Goal: Find specific page/section: Find specific page/section

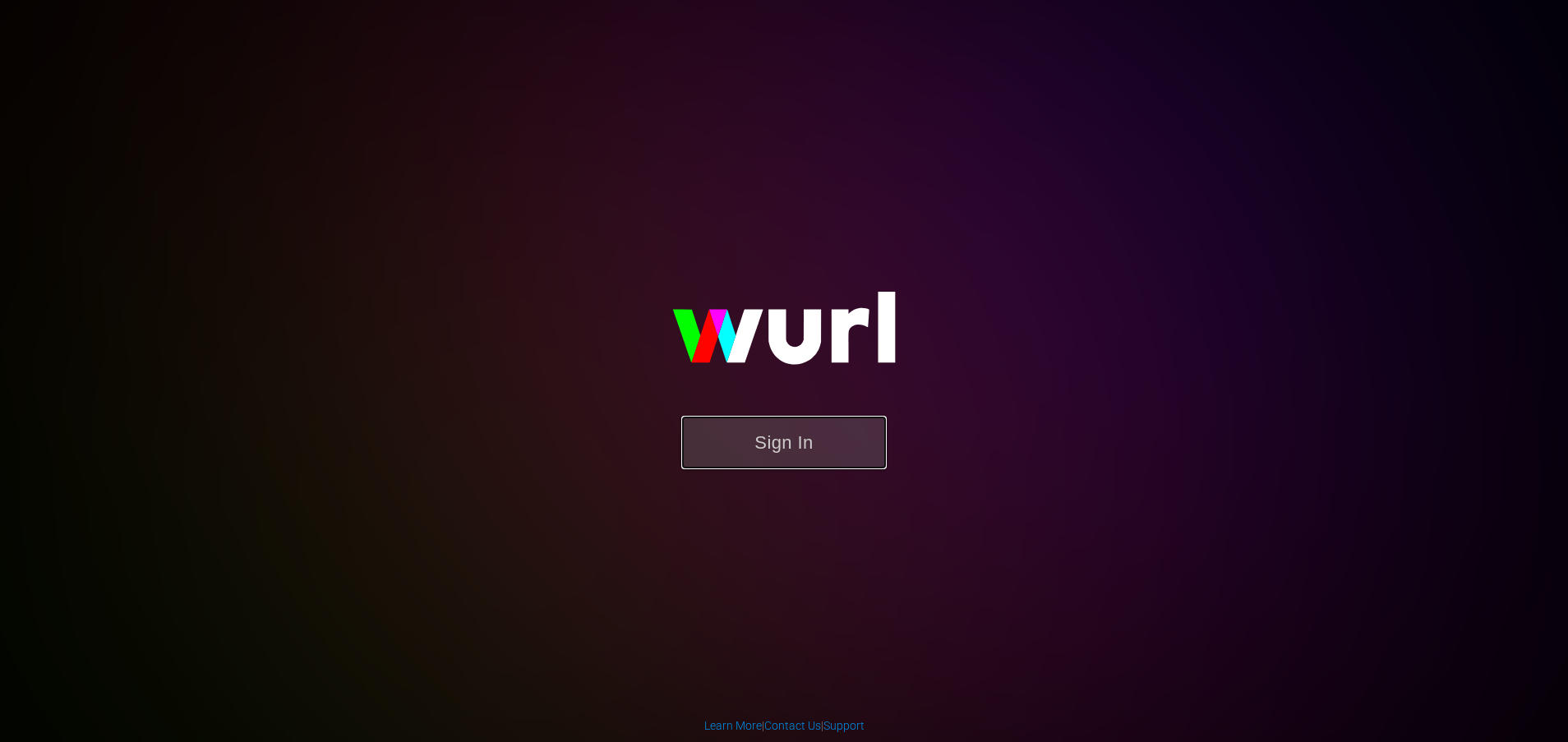
click at [768, 448] on button "Sign In" at bounding box center [784, 442] width 206 height 53
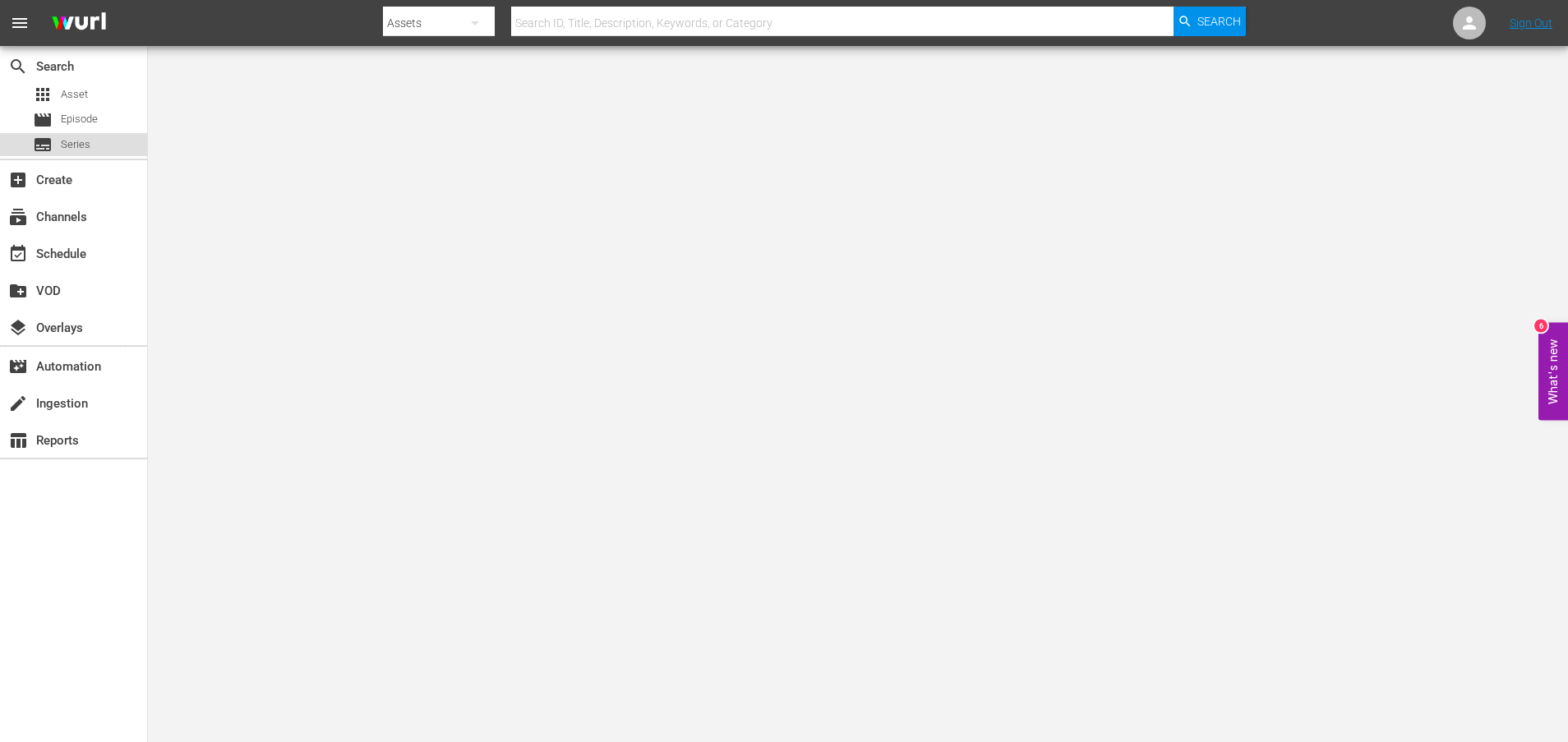
click at [93, 140] on div "subtitles Series" at bounding box center [74, 144] width 147 height 23
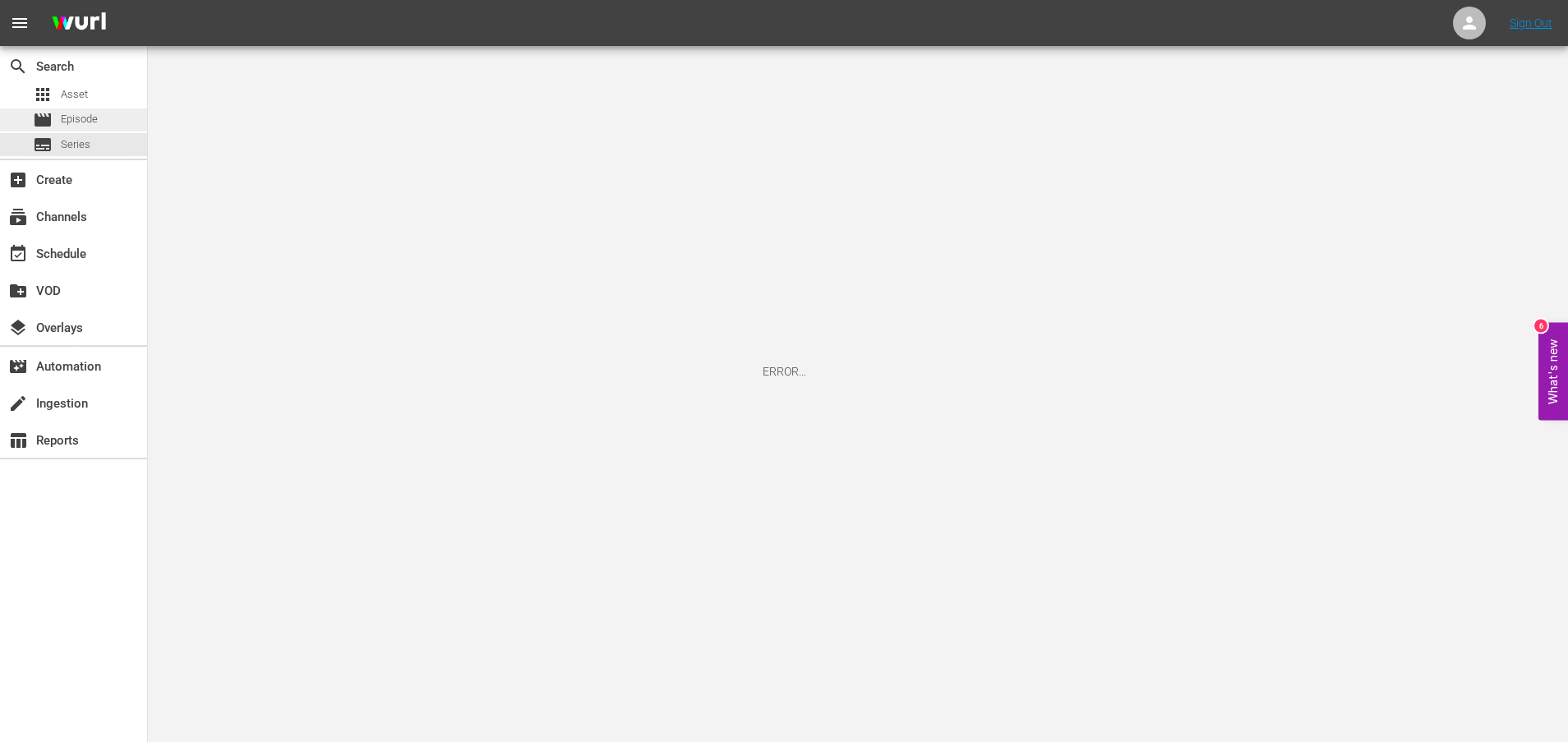
click at [98, 120] on div "movie Episode" at bounding box center [74, 120] width 147 height 23
click at [99, 146] on div "subtitles Series" at bounding box center [74, 144] width 147 height 23
click at [88, 258] on div "event_available Schedule" at bounding box center [46, 251] width 92 height 15
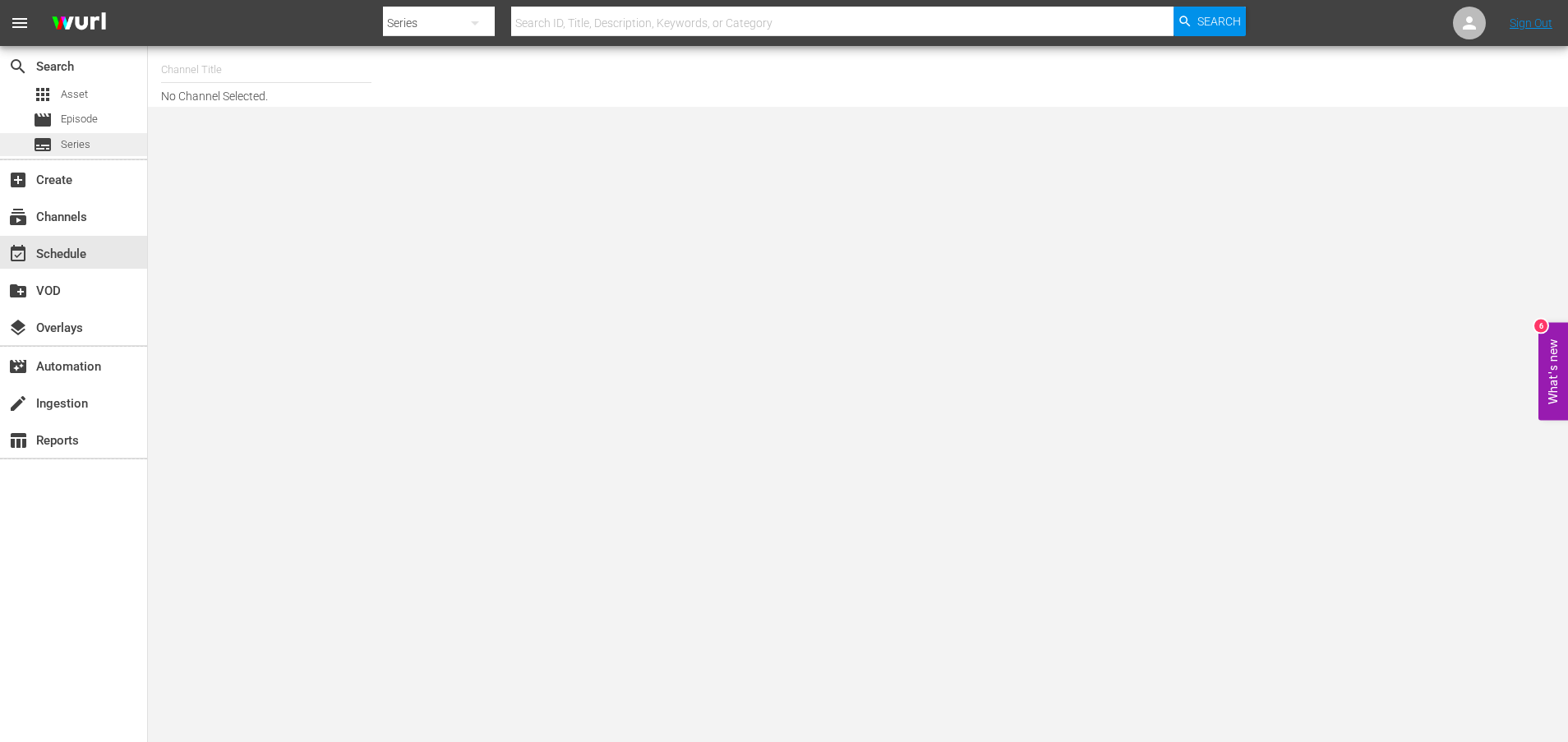
click at [103, 148] on div "subtitles Series" at bounding box center [74, 144] width 147 height 23
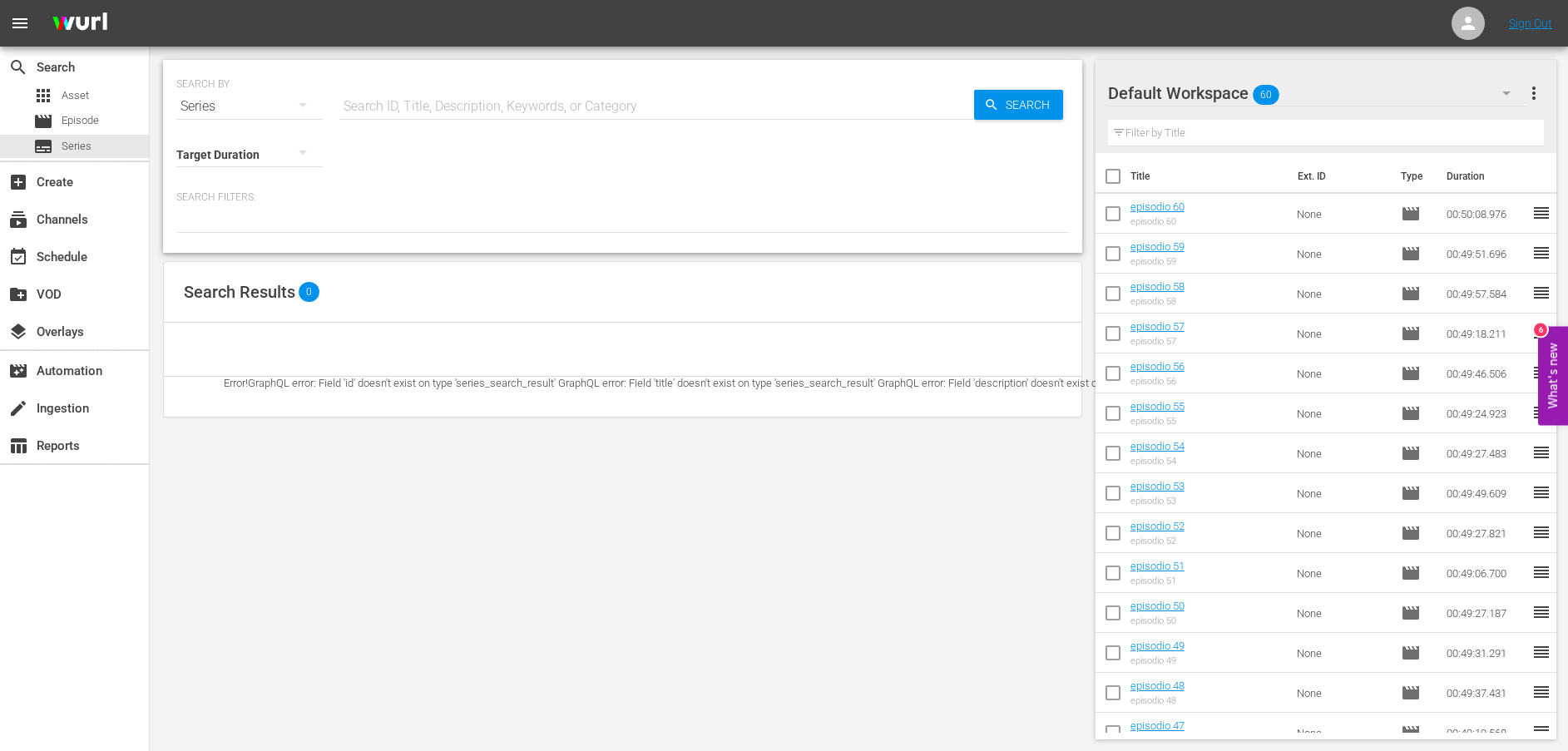
click at [304, 108] on icon "button" at bounding box center [302, 105] width 20 height 20
click at [219, 238] on div "Assets" at bounding box center [230, 245] width 66 height 27
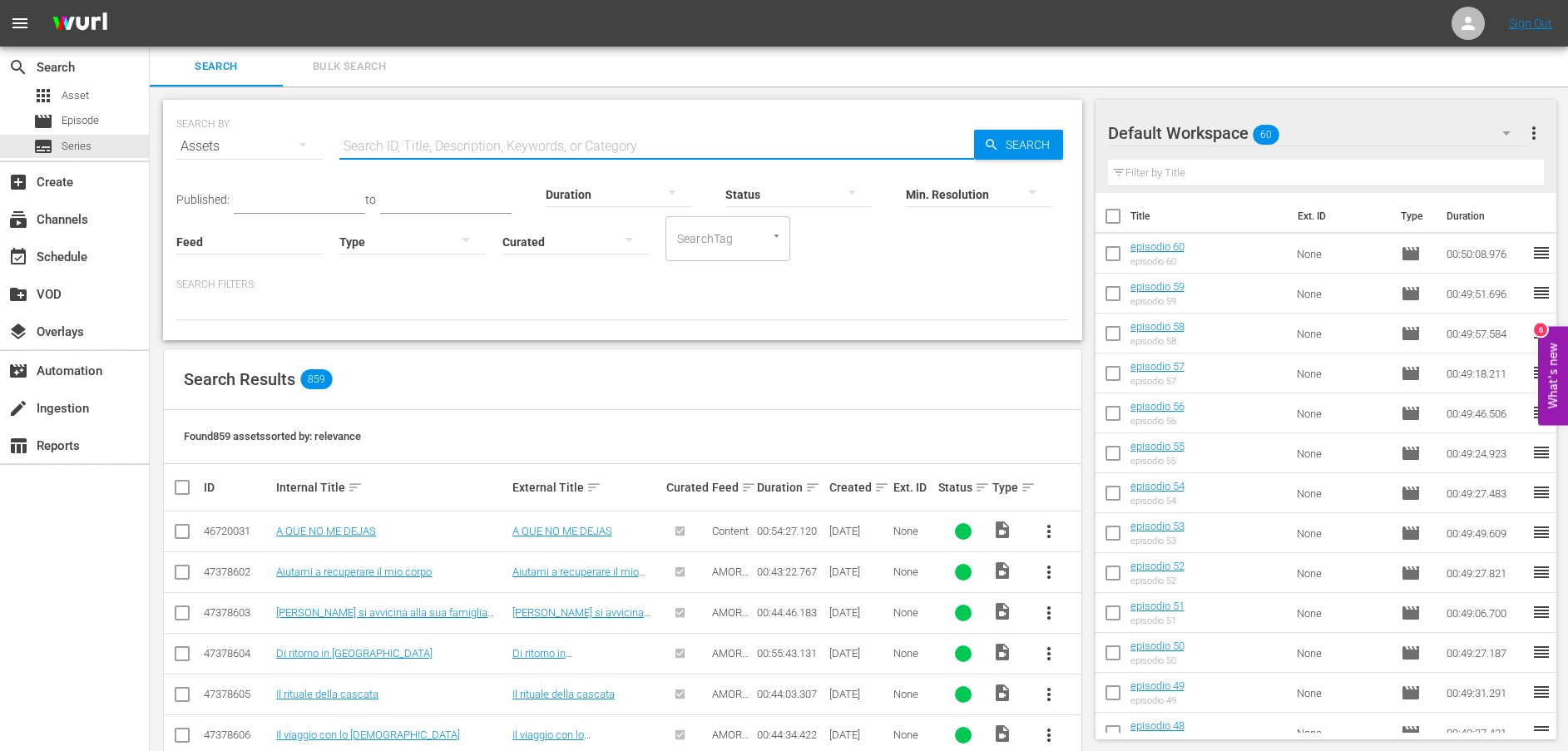
click at [456, 135] on input "text" at bounding box center [656, 146] width 635 height 39
paste input "Un altro rifiuto"
type input "Un altro rifiuto"
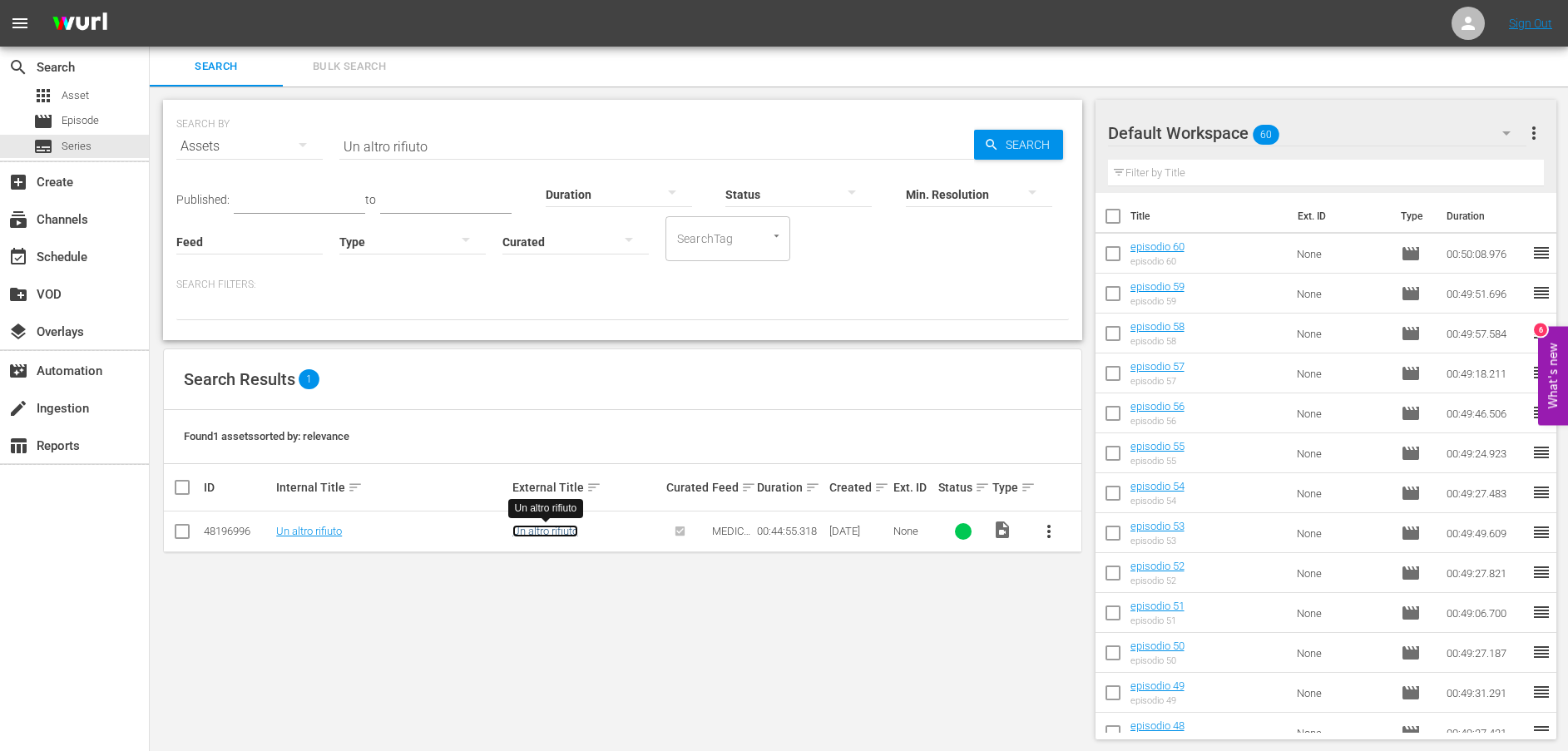
click at [541, 536] on link "Un altro rifiuto" at bounding box center [545, 531] width 66 height 13
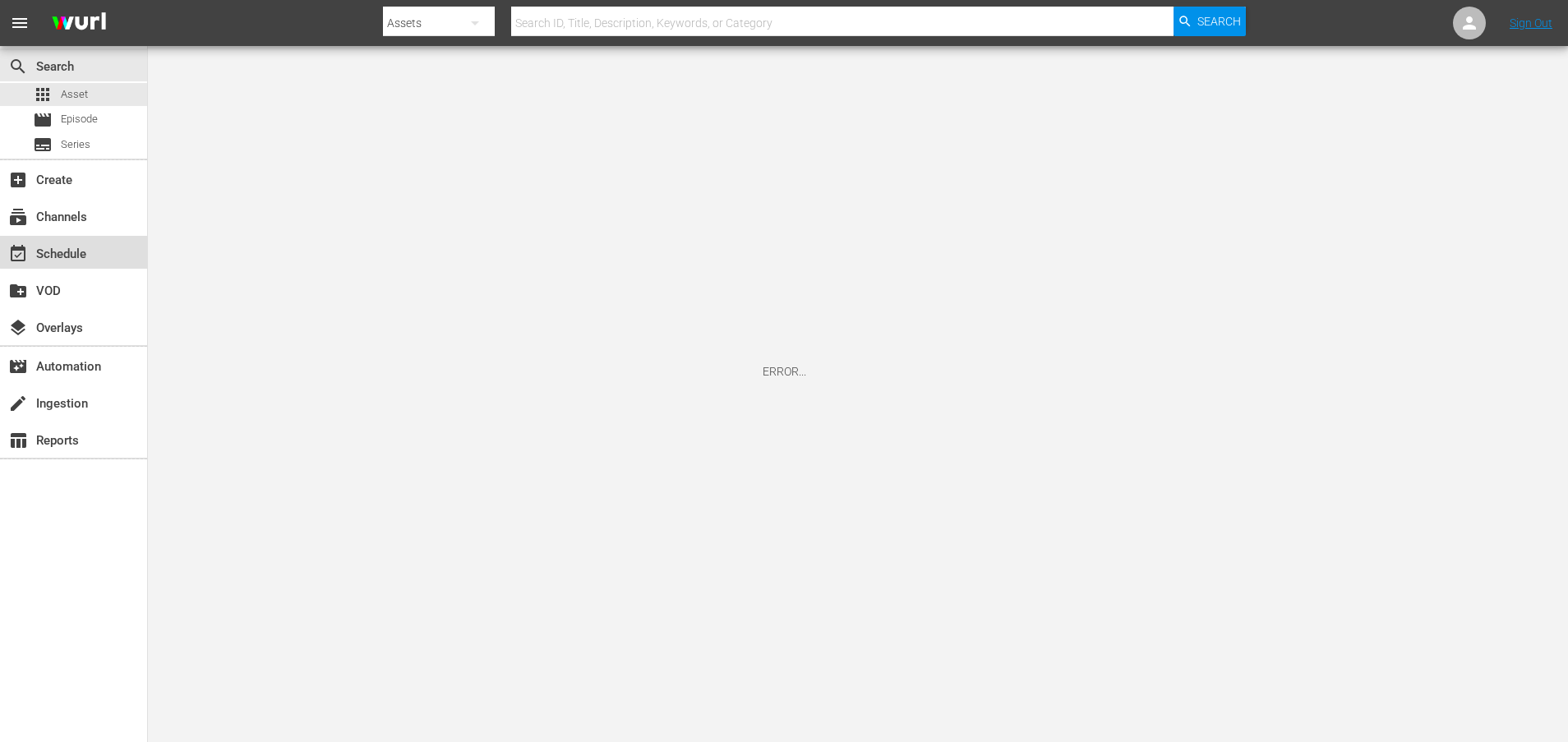
click at [106, 245] on div "event_available Schedule" at bounding box center [74, 252] width 147 height 33
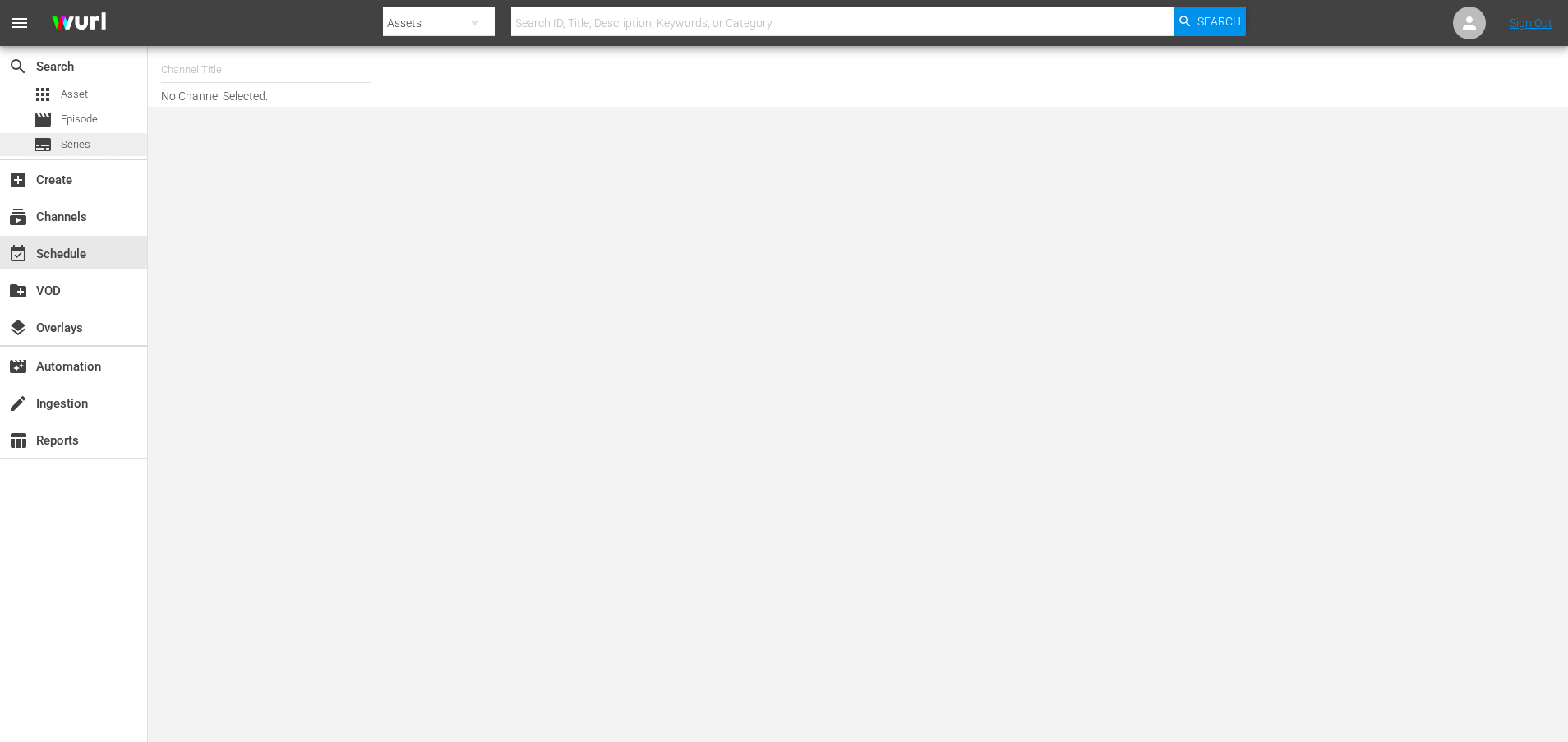
click at [86, 145] on span "Series" at bounding box center [75, 144] width 29 height 17
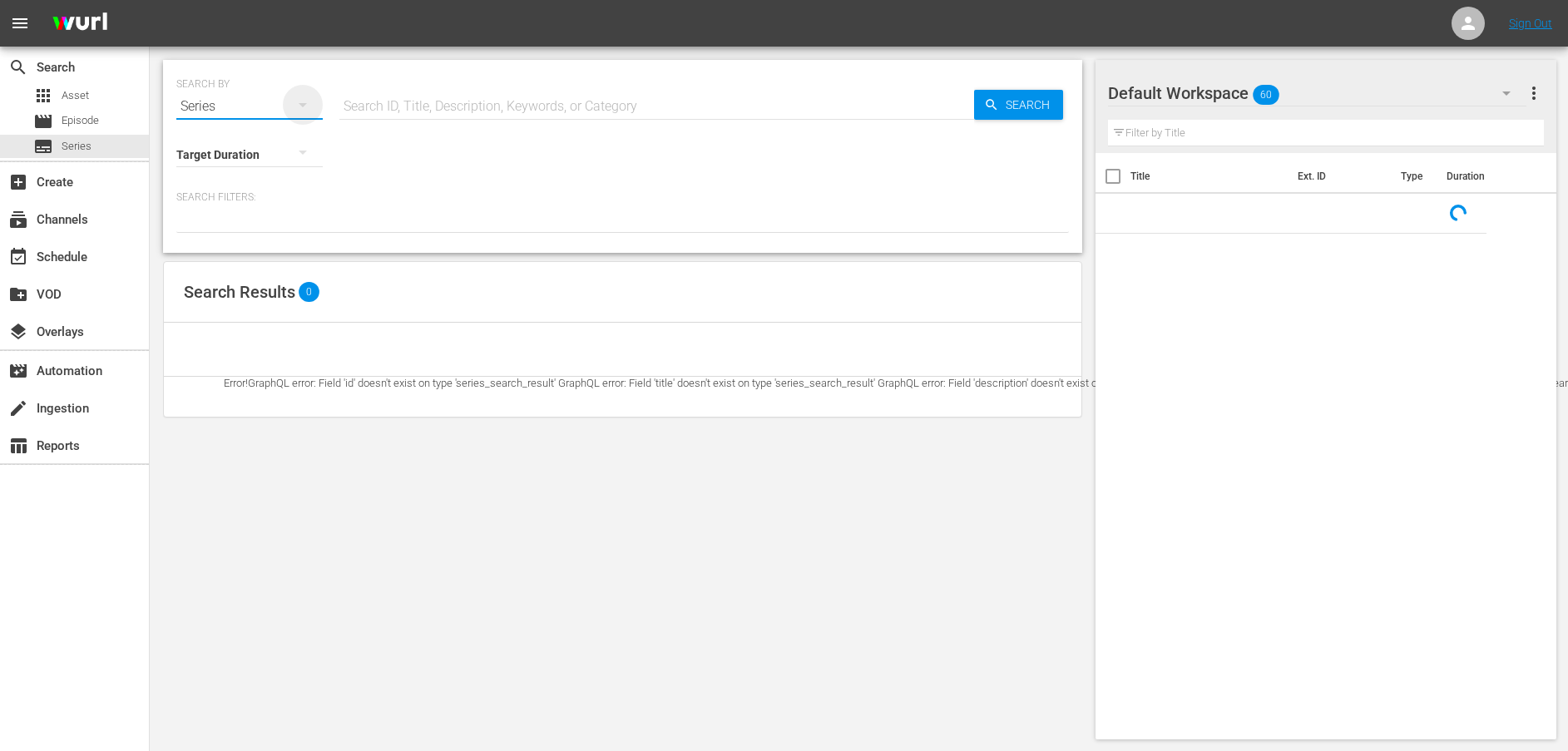
click at [309, 105] on icon "button" at bounding box center [302, 105] width 20 height 20
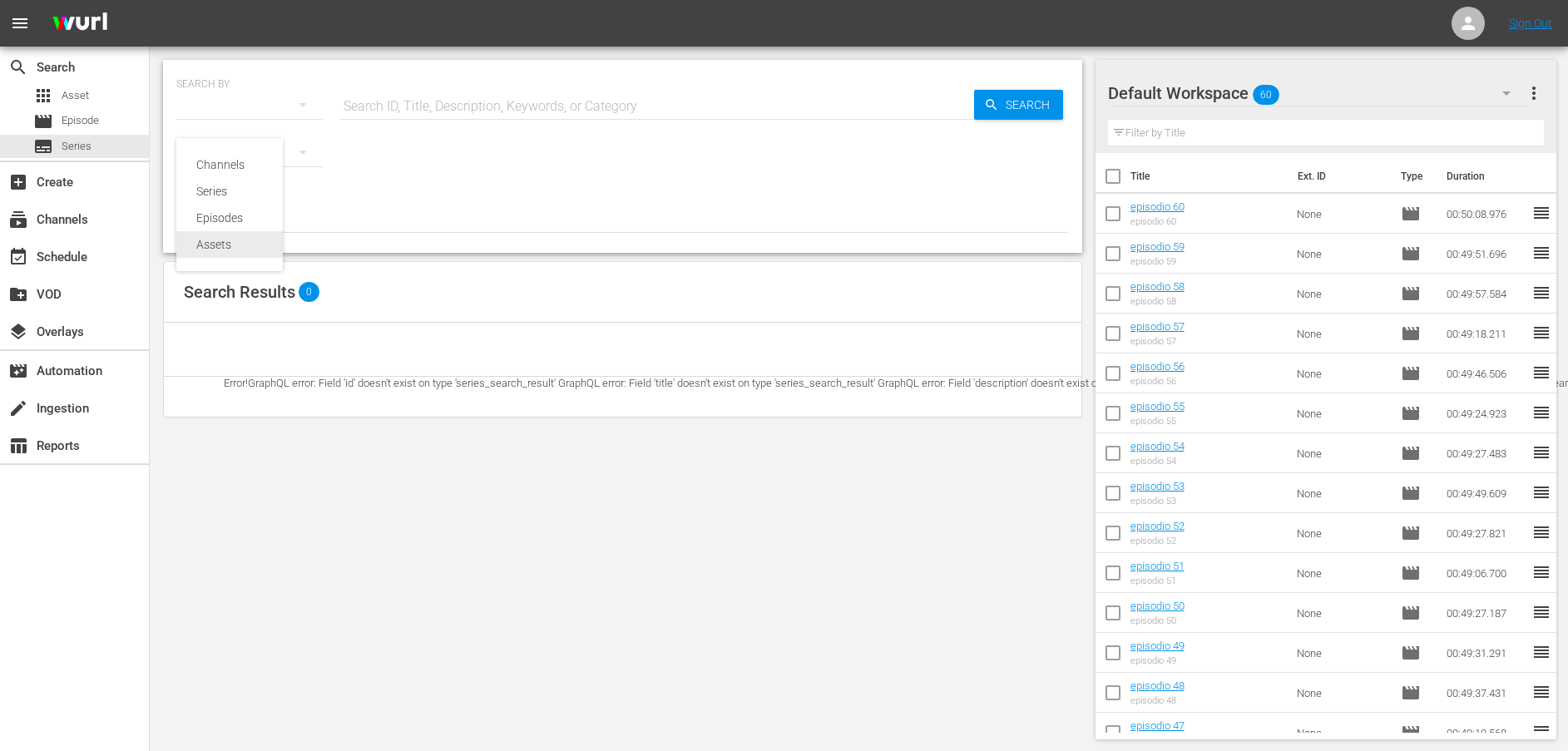
click at [217, 239] on div "Assets" at bounding box center [230, 245] width 66 height 27
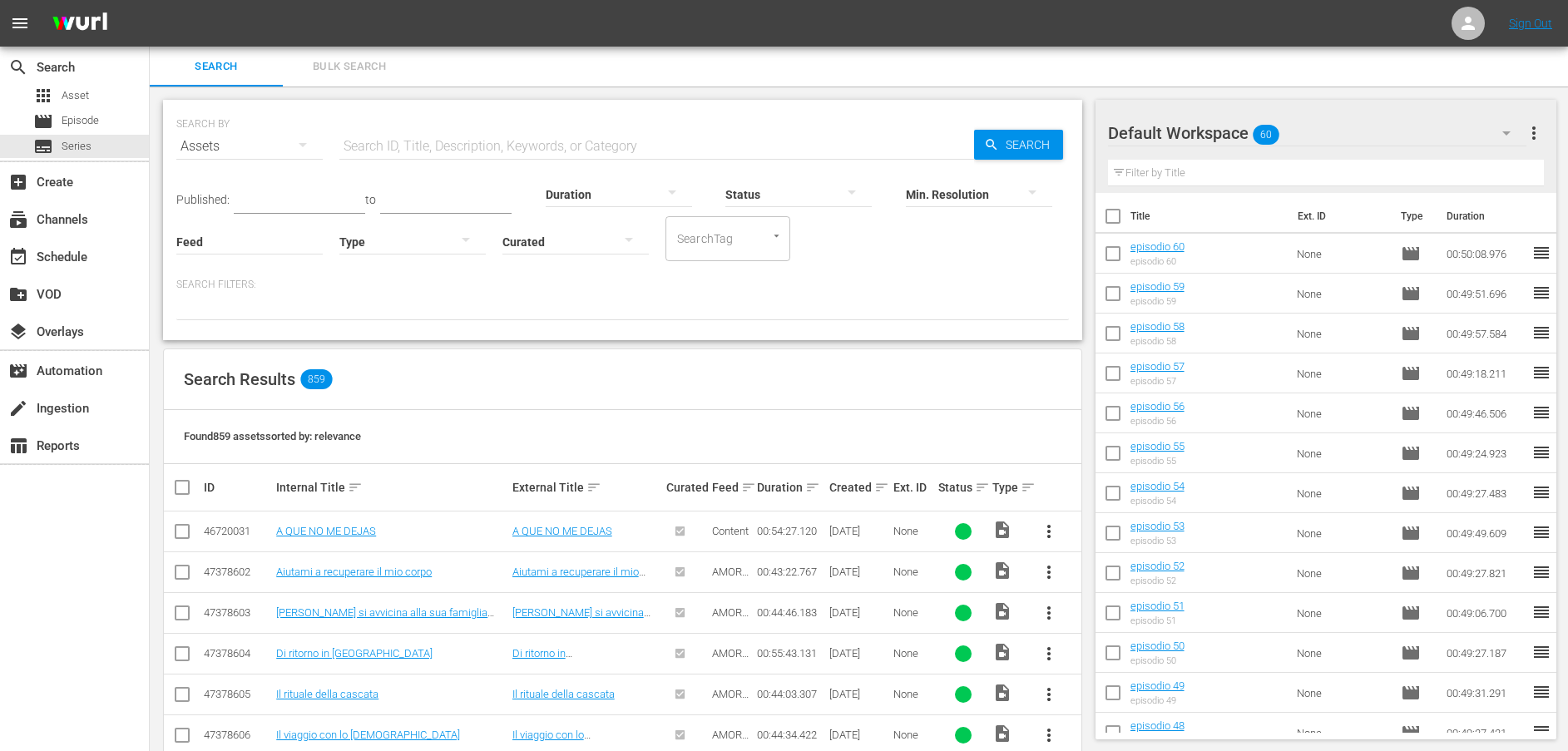
click at [460, 139] on input "text" at bounding box center [656, 146] width 635 height 39
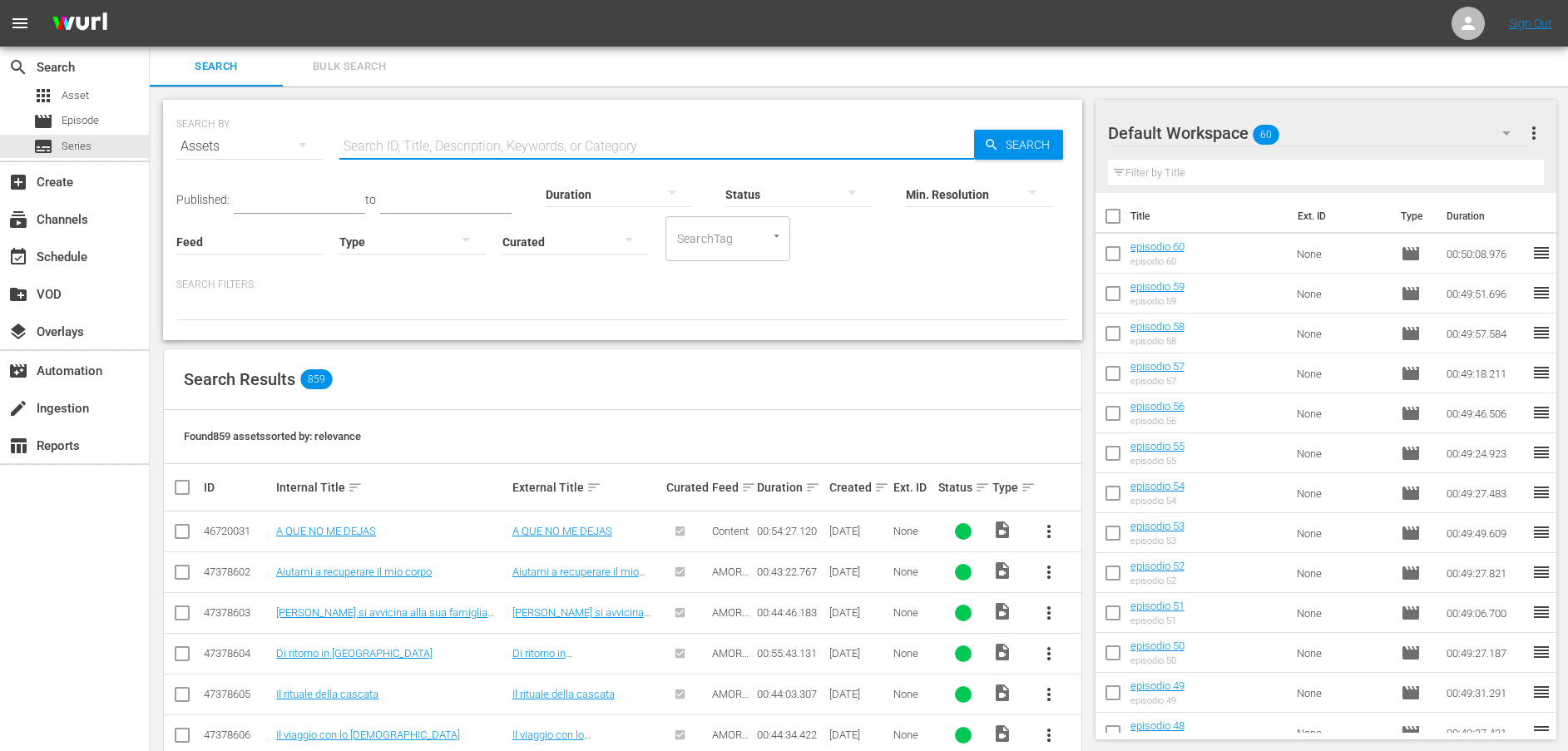
click at [1529, 130] on span "more_vert" at bounding box center [1533, 133] width 20 height 20
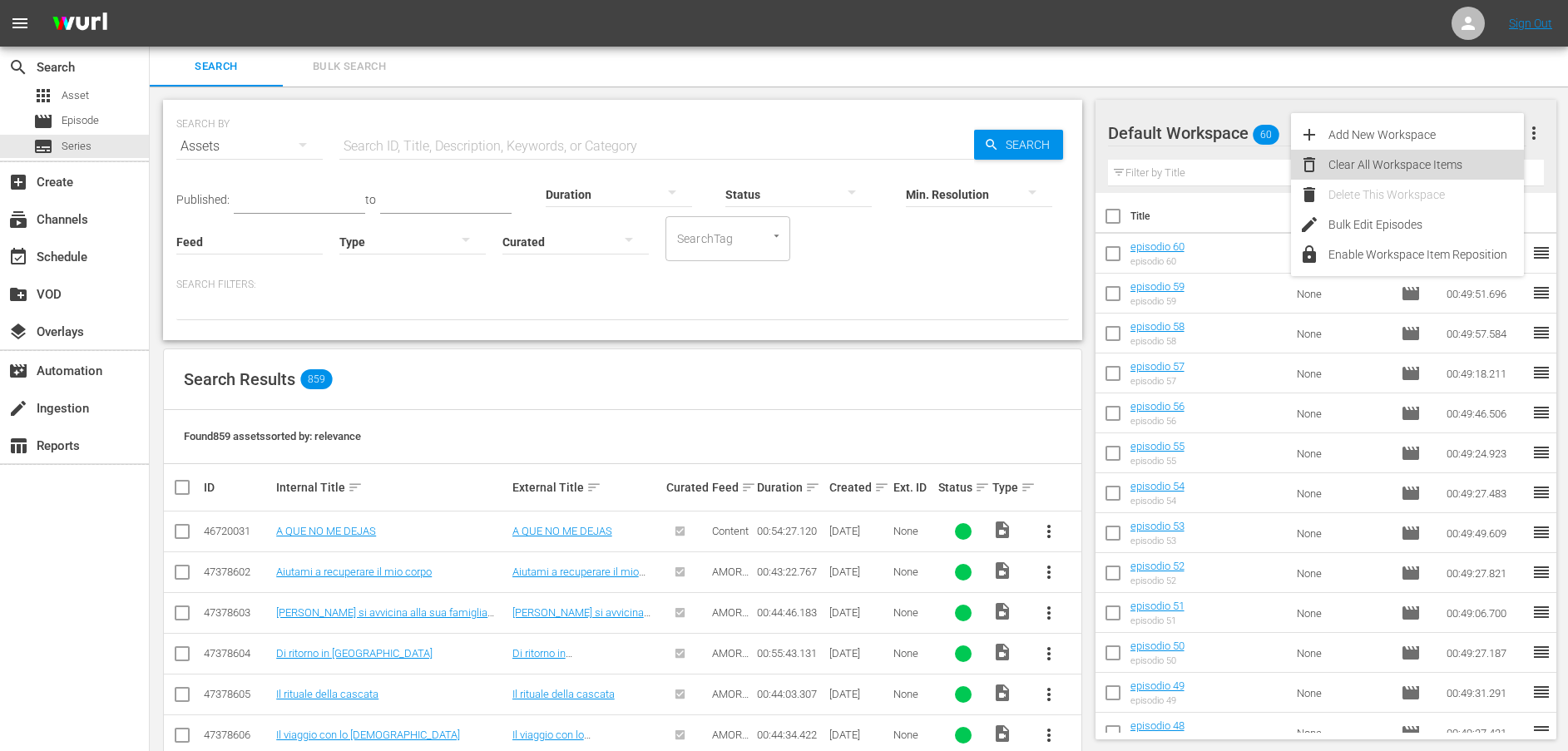
click at [1393, 157] on div "Clear All Workspace Items" at bounding box center [1426, 164] width 196 height 30
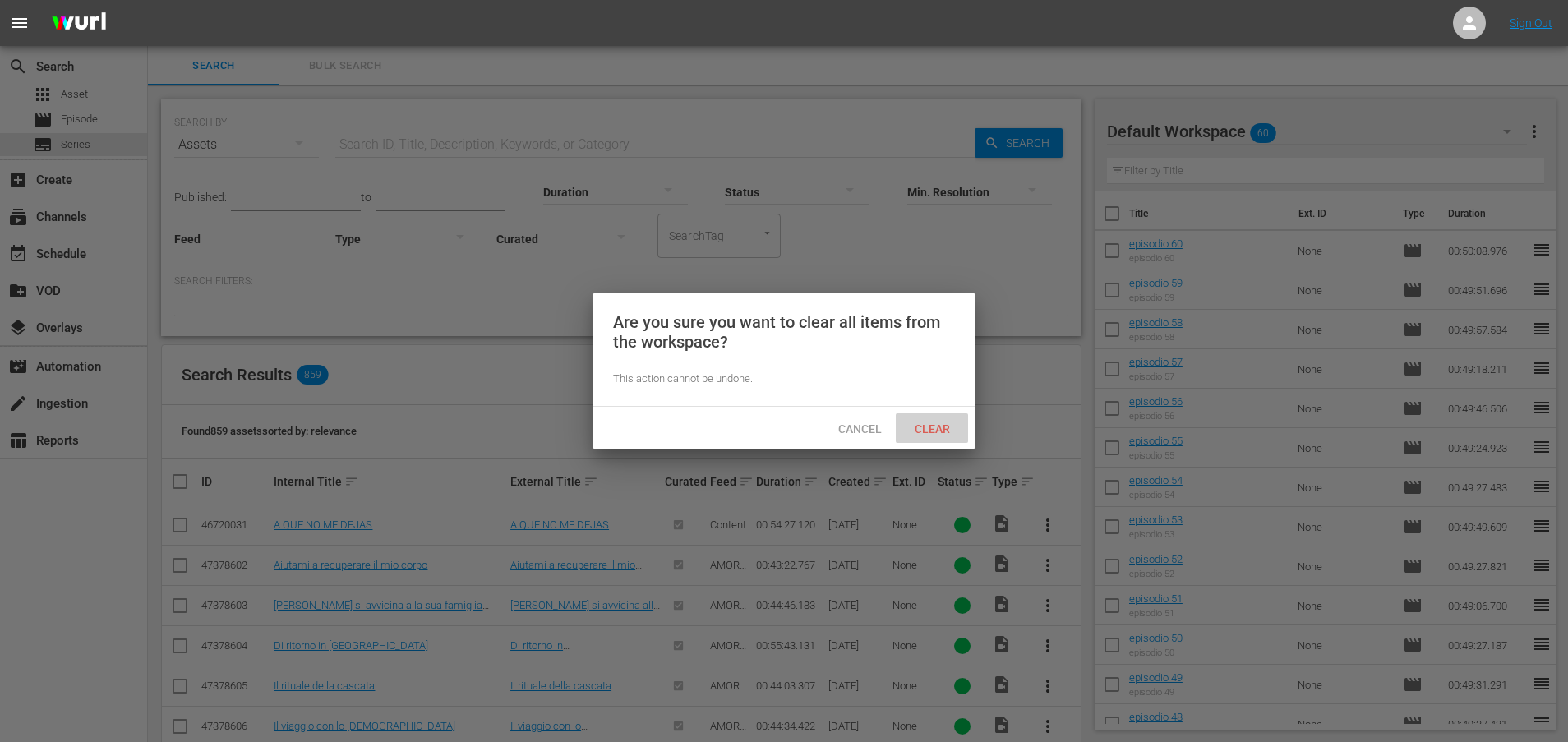
click at [934, 428] on span "Clear" at bounding box center [931, 428] width 61 height 13
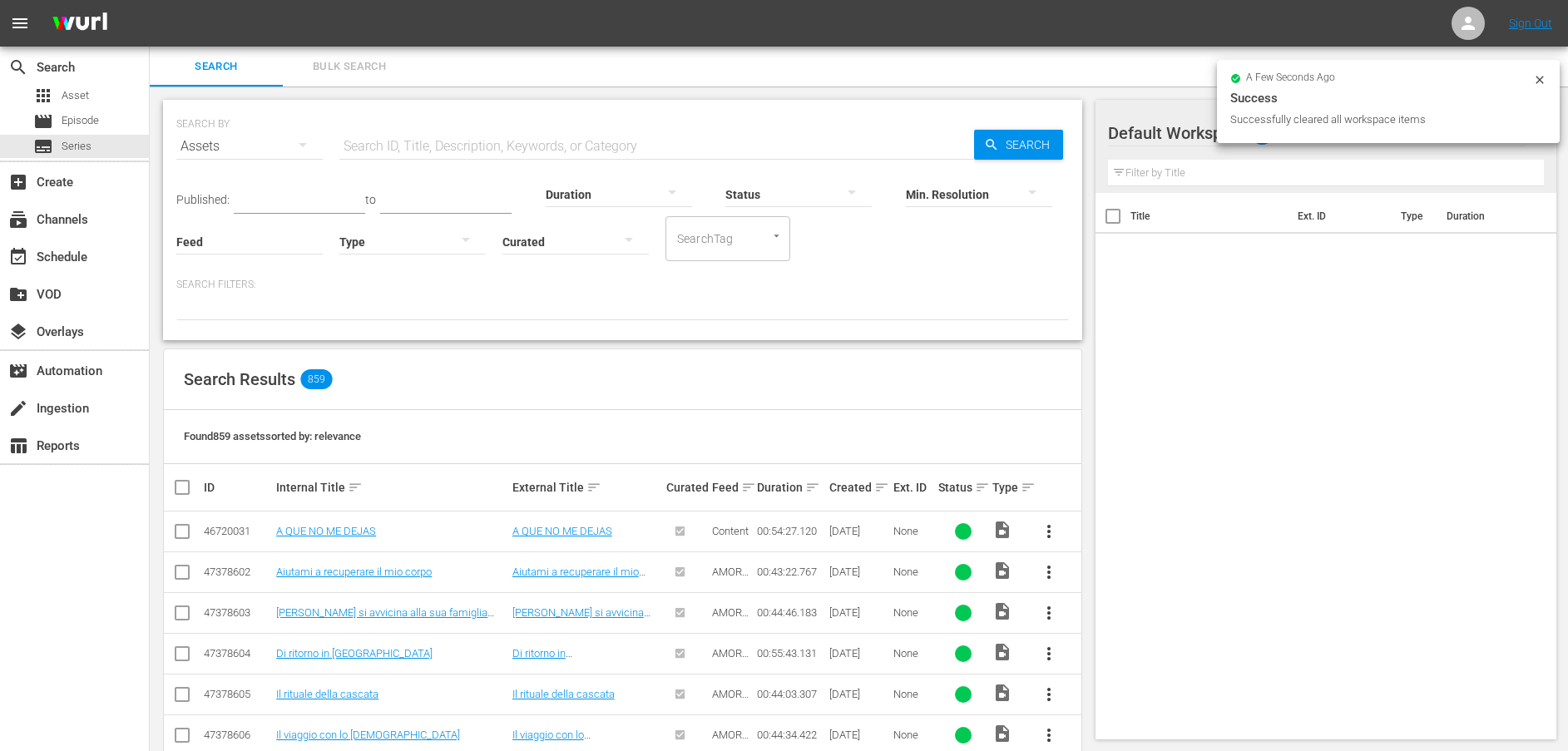
click at [399, 152] on input "text" at bounding box center [656, 146] width 635 height 39
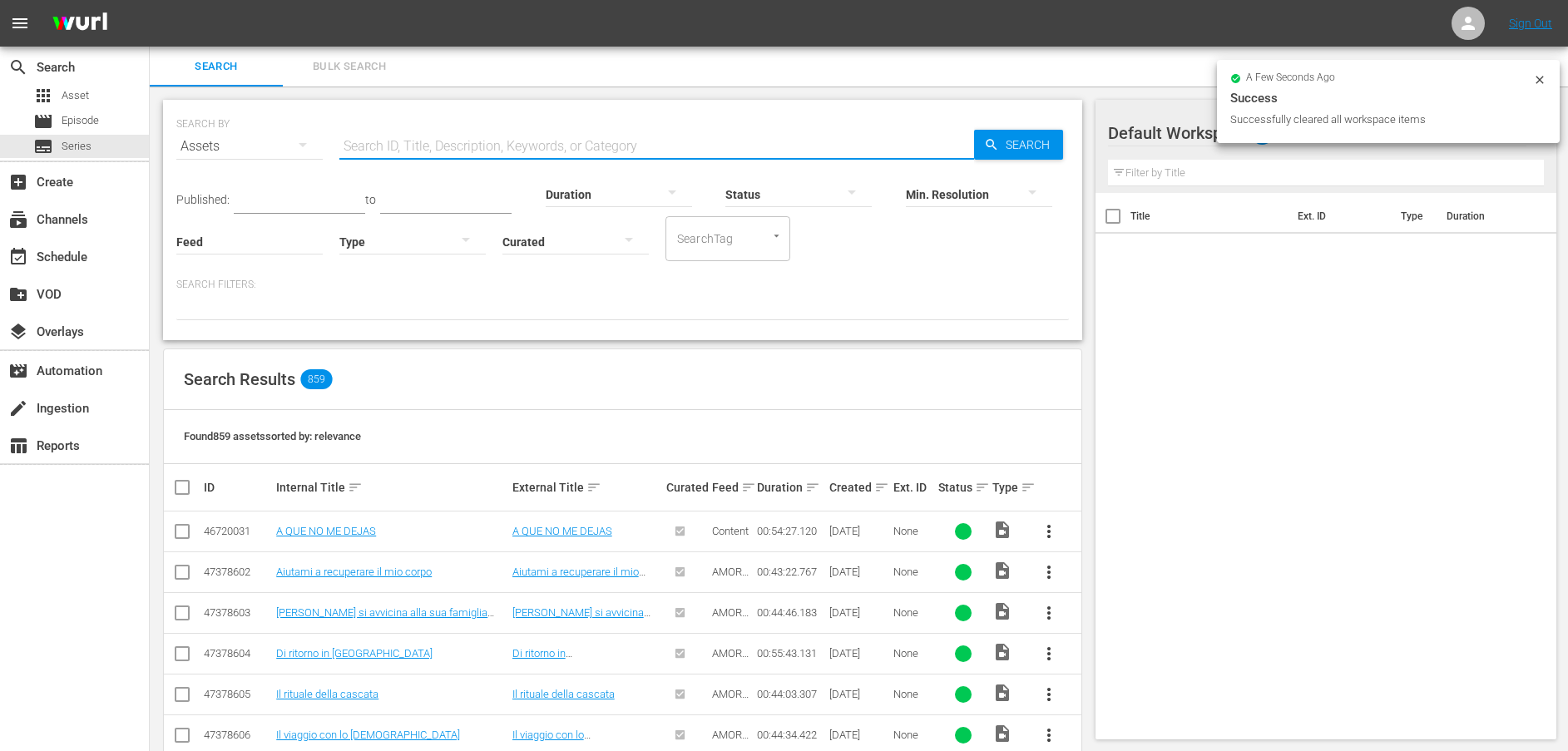
paste input "Un altro rifiuto"
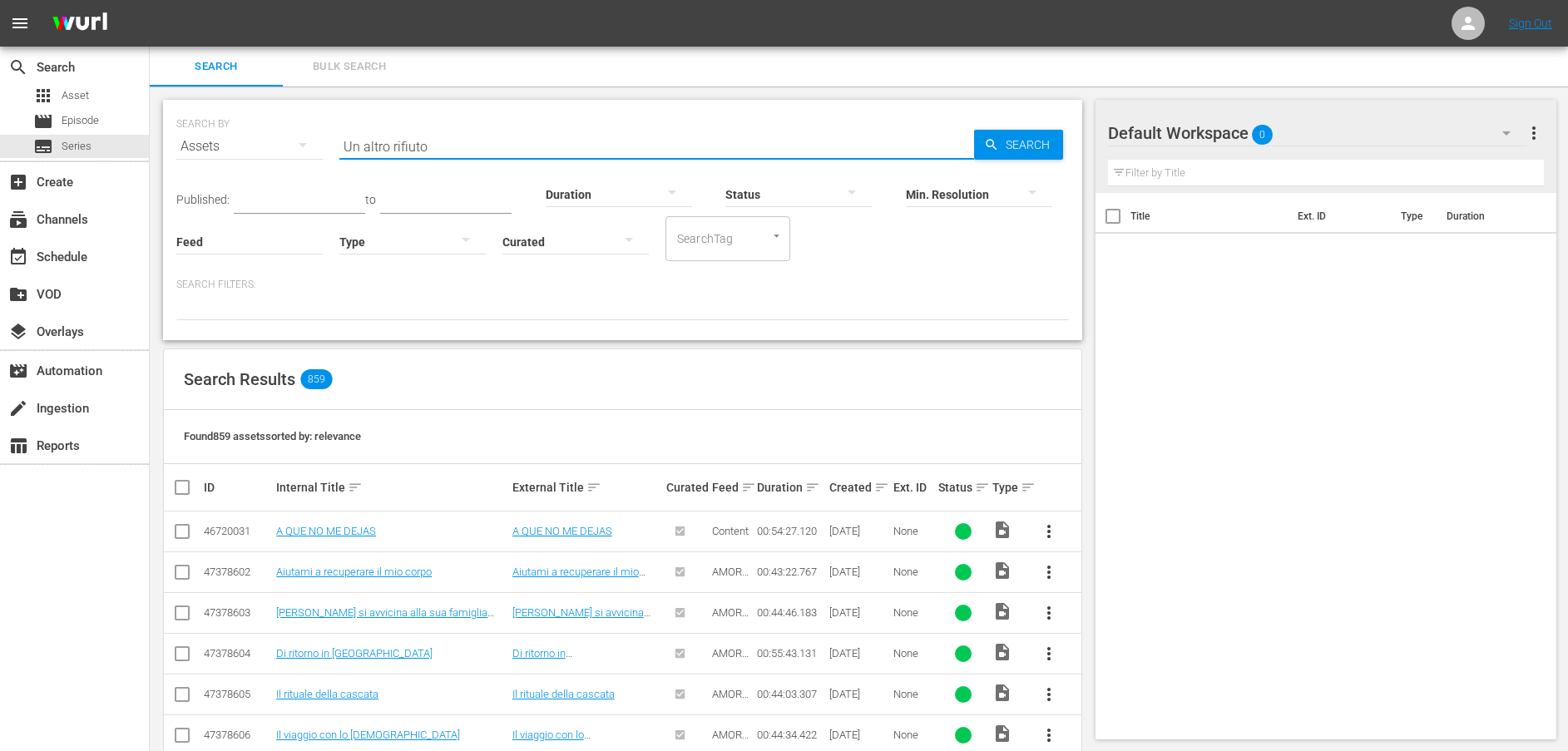
type input "Un altro rifiuto"
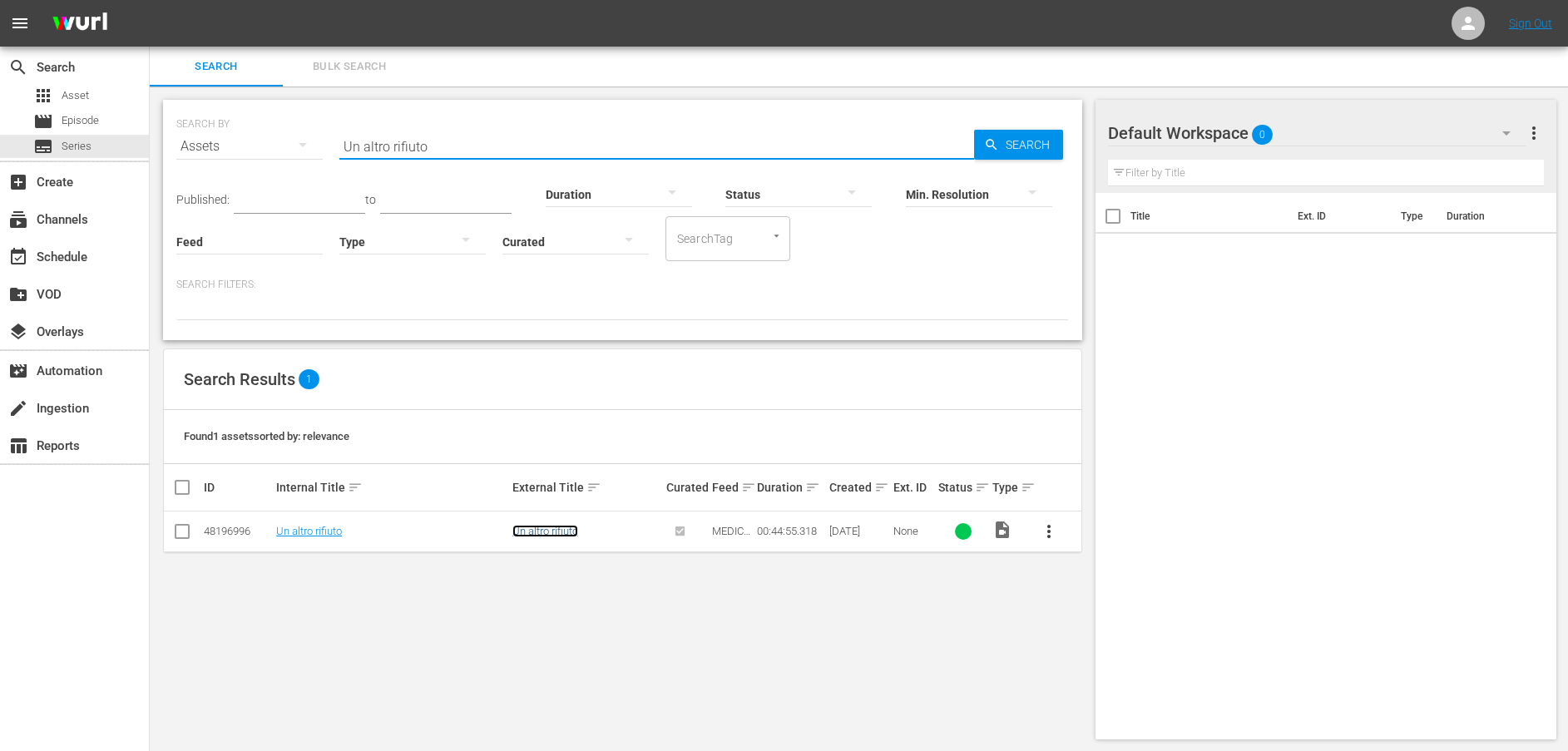
click at [563, 534] on link "Un altro rifiuto" at bounding box center [545, 531] width 66 height 13
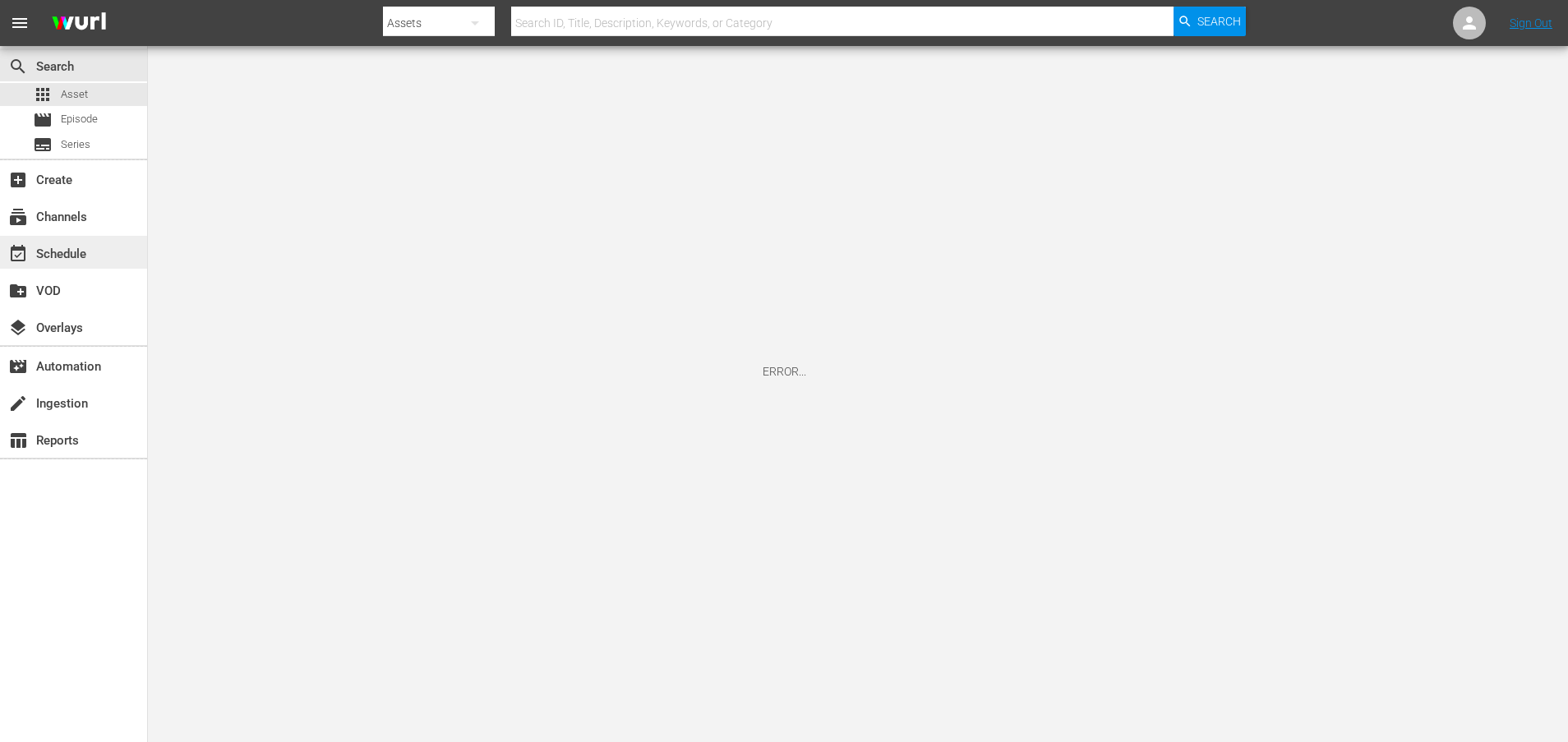
click at [67, 249] on div "event_available Schedule" at bounding box center [46, 251] width 92 height 15
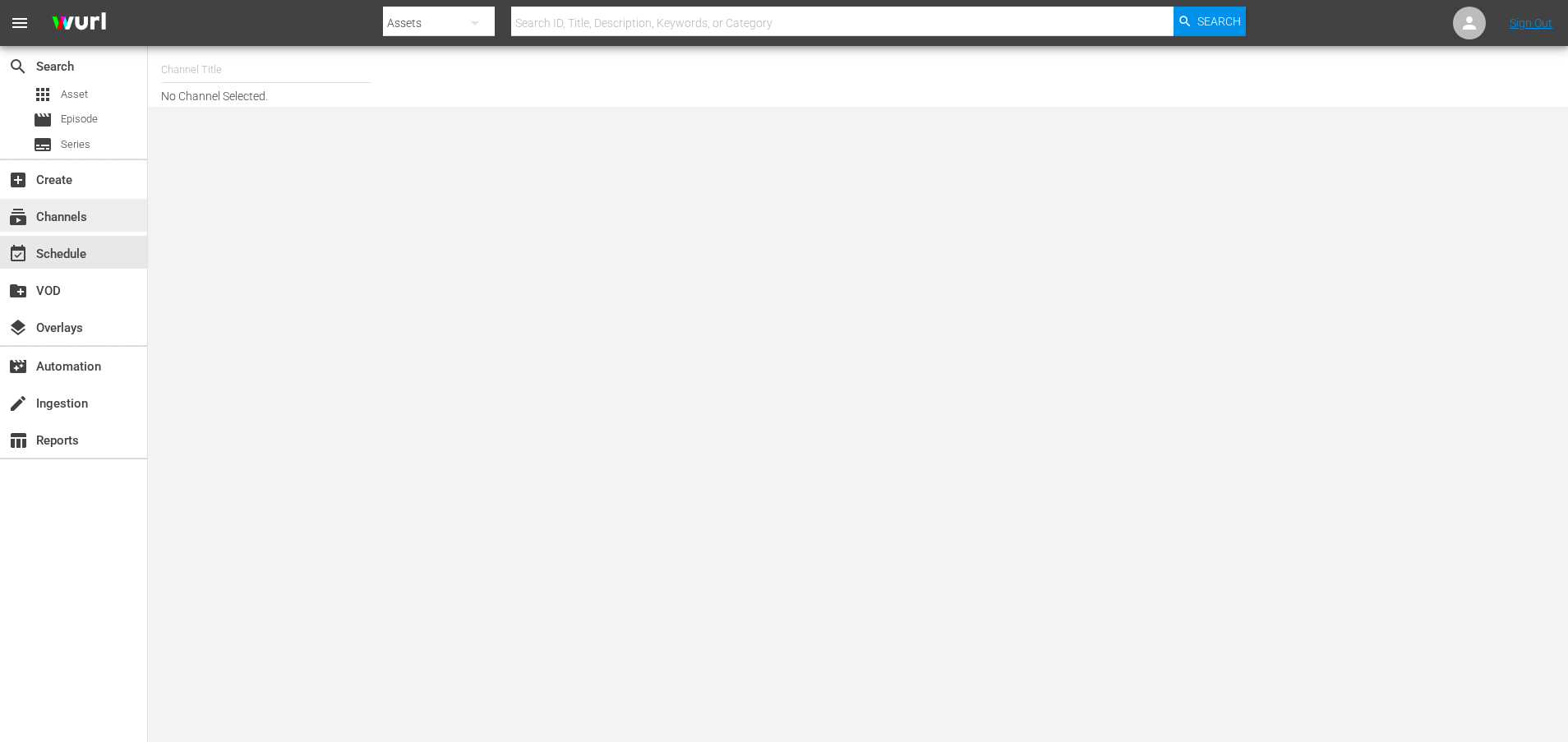
click at [66, 221] on div "subscriptions Channels" at bounding box center [46, 214] width 92 height 15
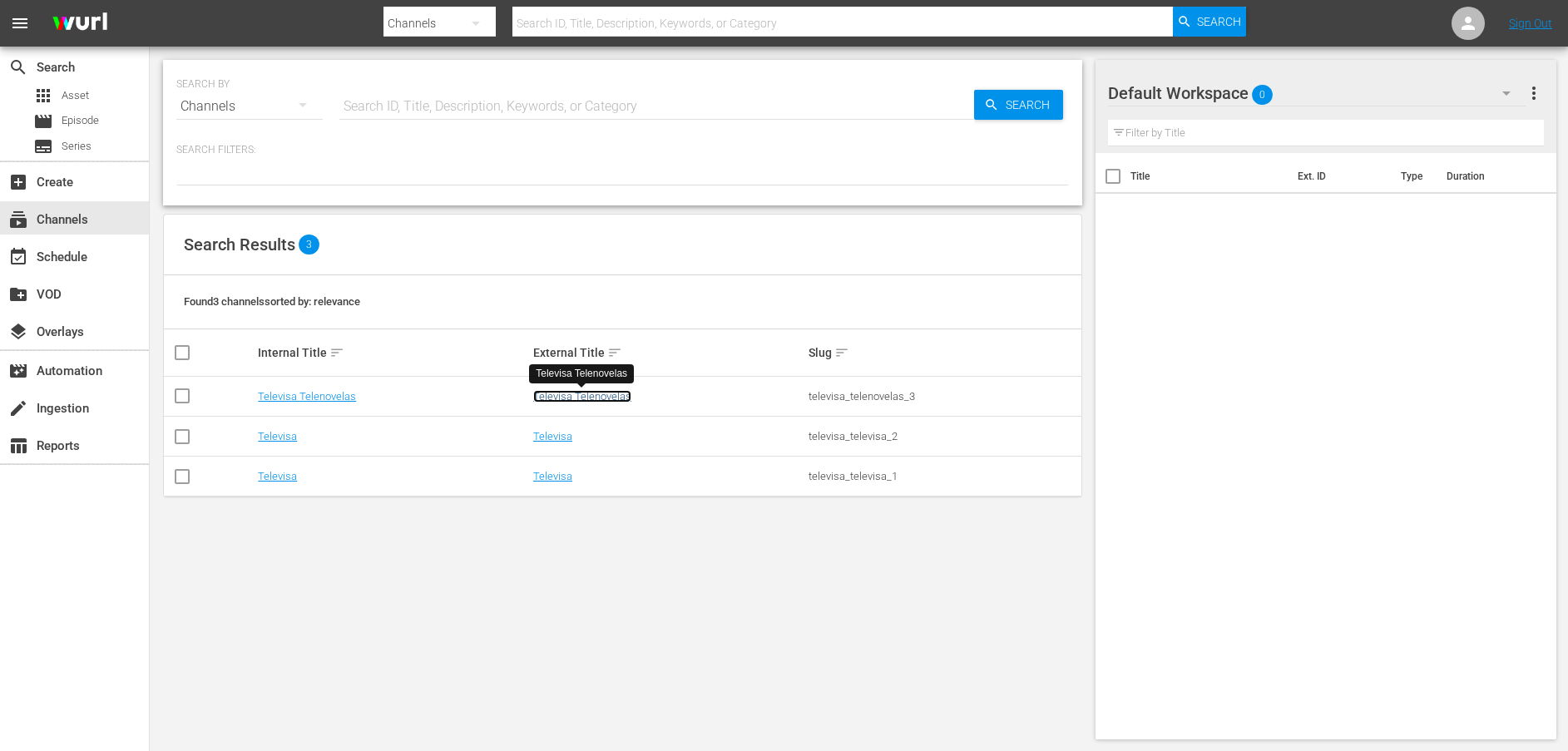
click at [549, 393] on link "Televisa Telenovelas" at bounding box center [582, 397] width 98 height 13
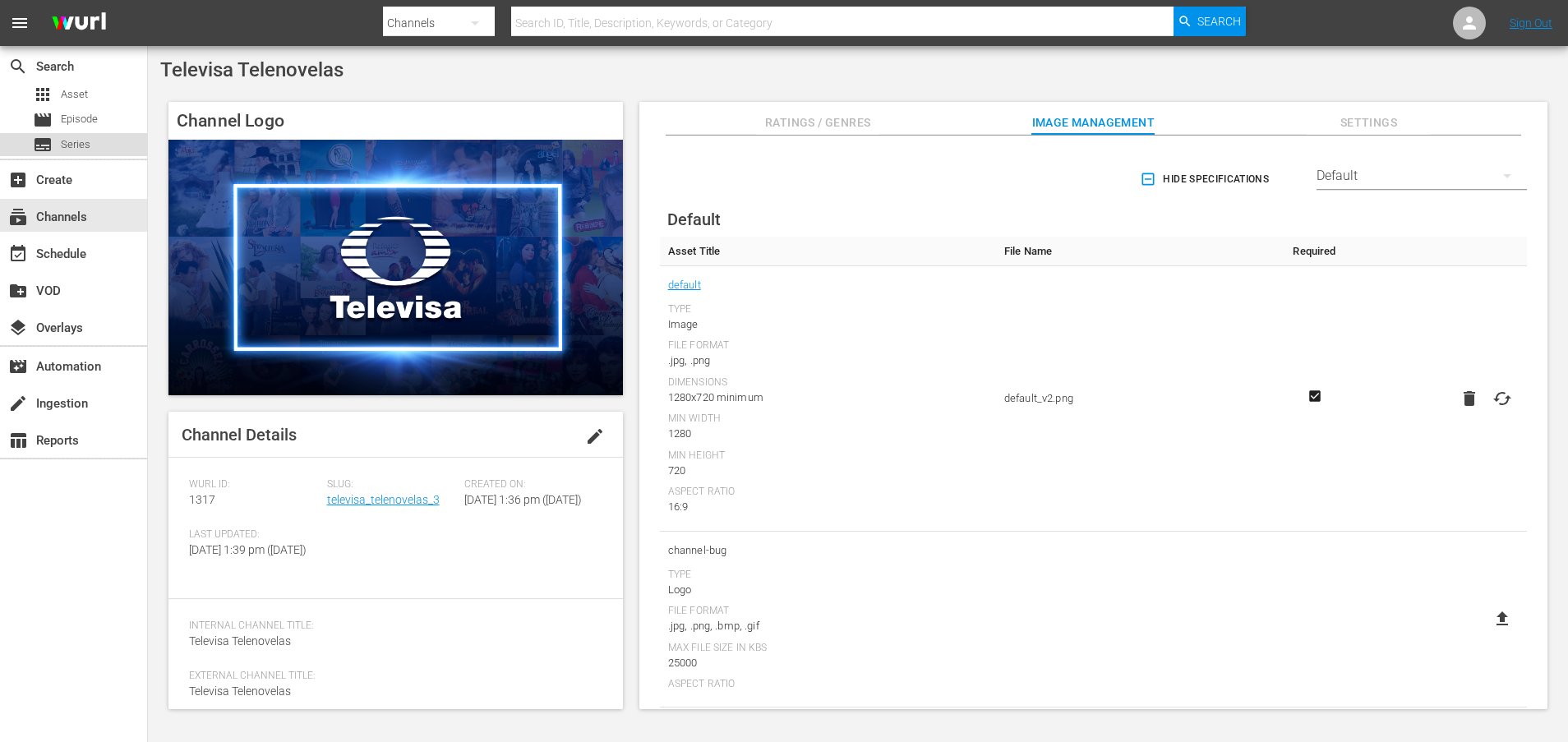
click at [69, 148] on span "Series" at bounding box center [75, 144] width 29 height 17
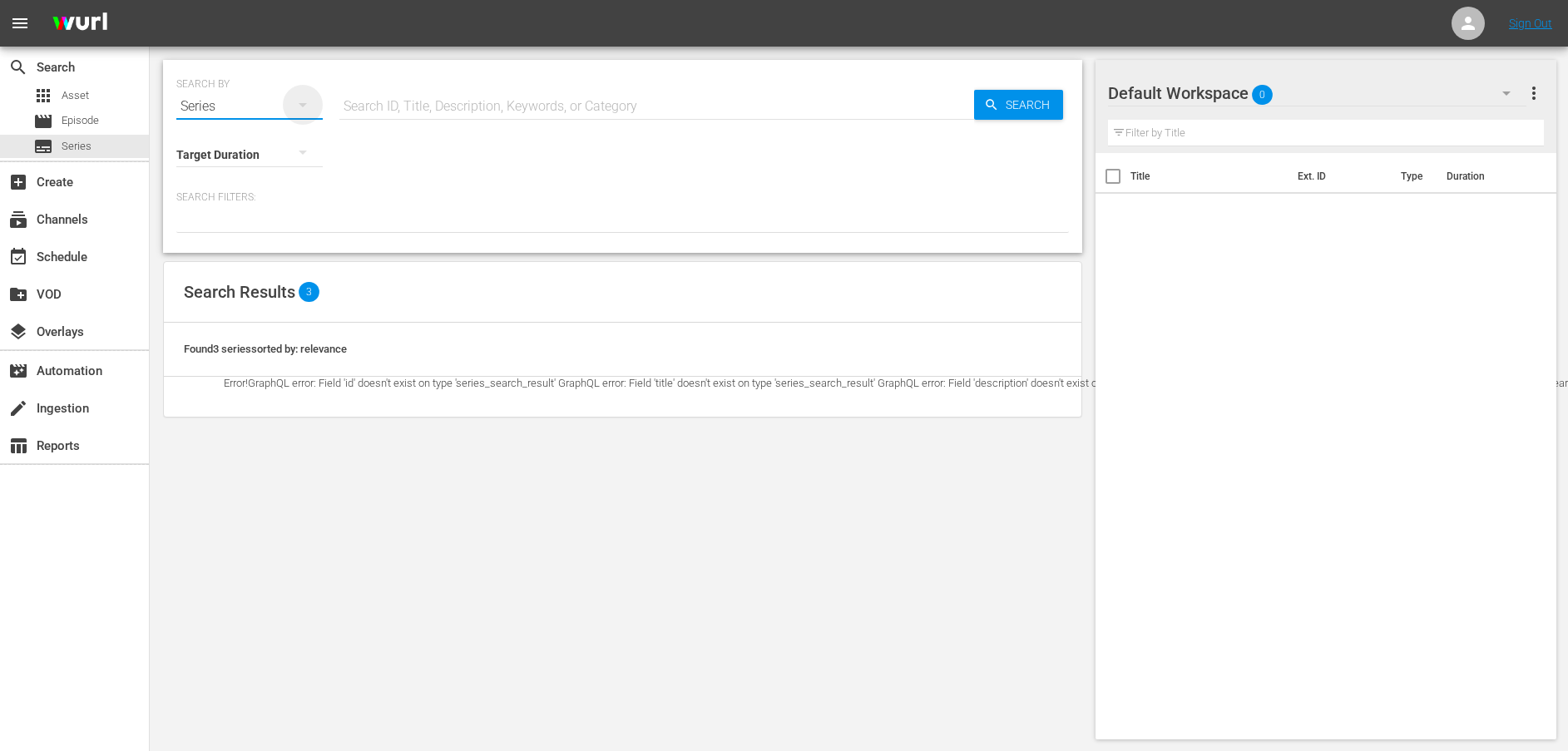
click at [305, 108] on icon "button" at bounding box center [302, 105] width 20 height 20
click at [223, 240] on div "Assets" at bounding box center [230, 245] width 66 height 27
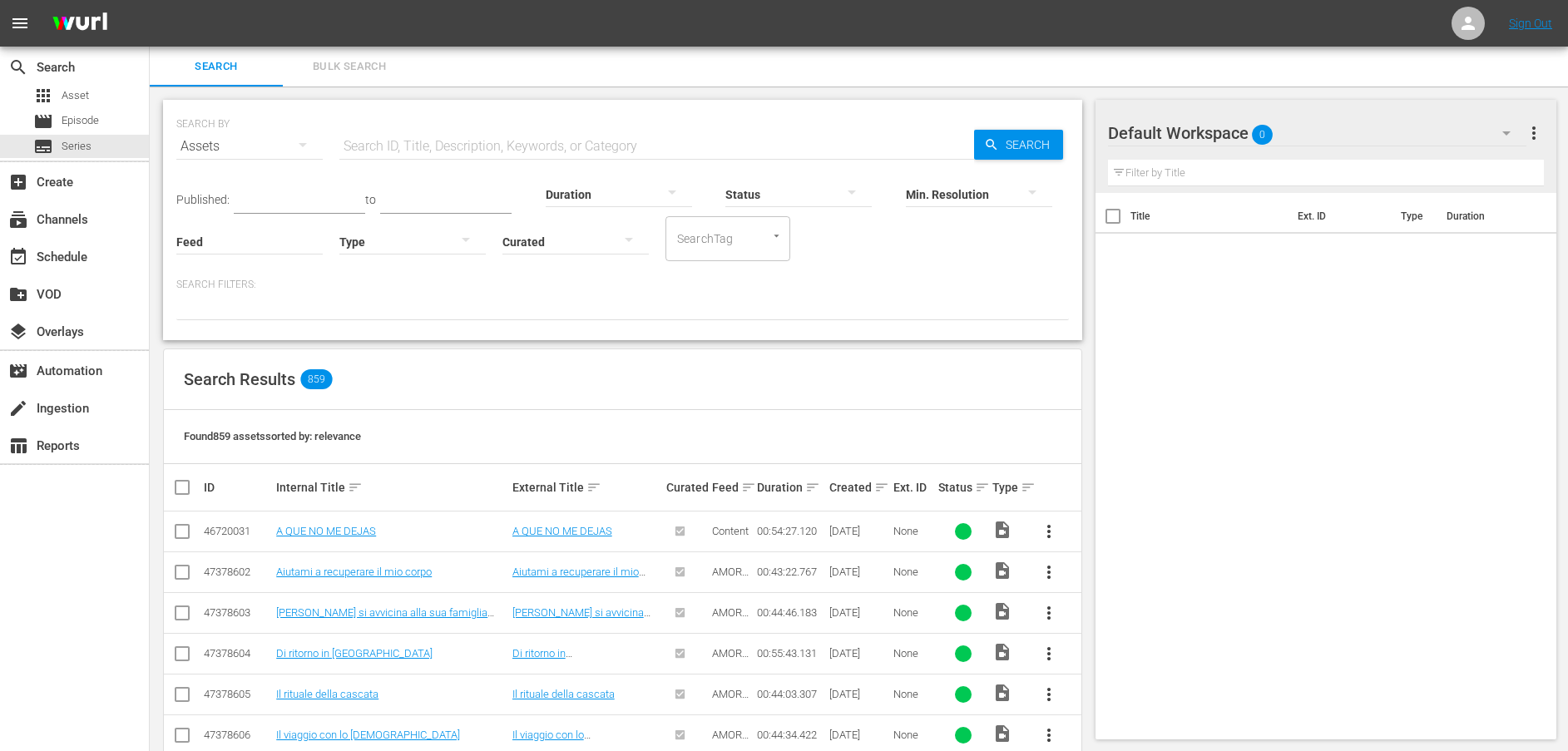
click at [385, 143] on input "text" at bounding box center [656, 146] width 635 height 39
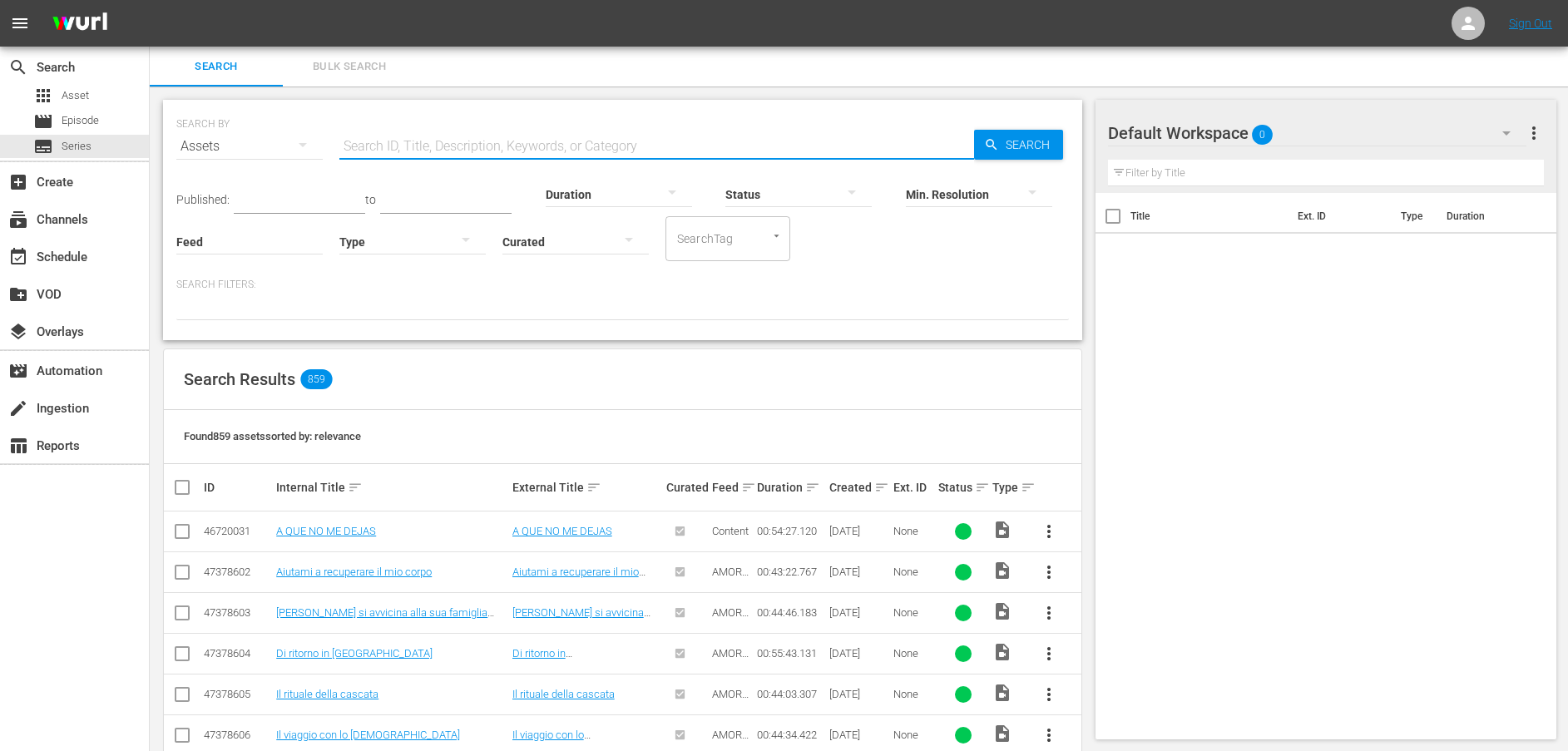
paste input "Un altro rifiuto"
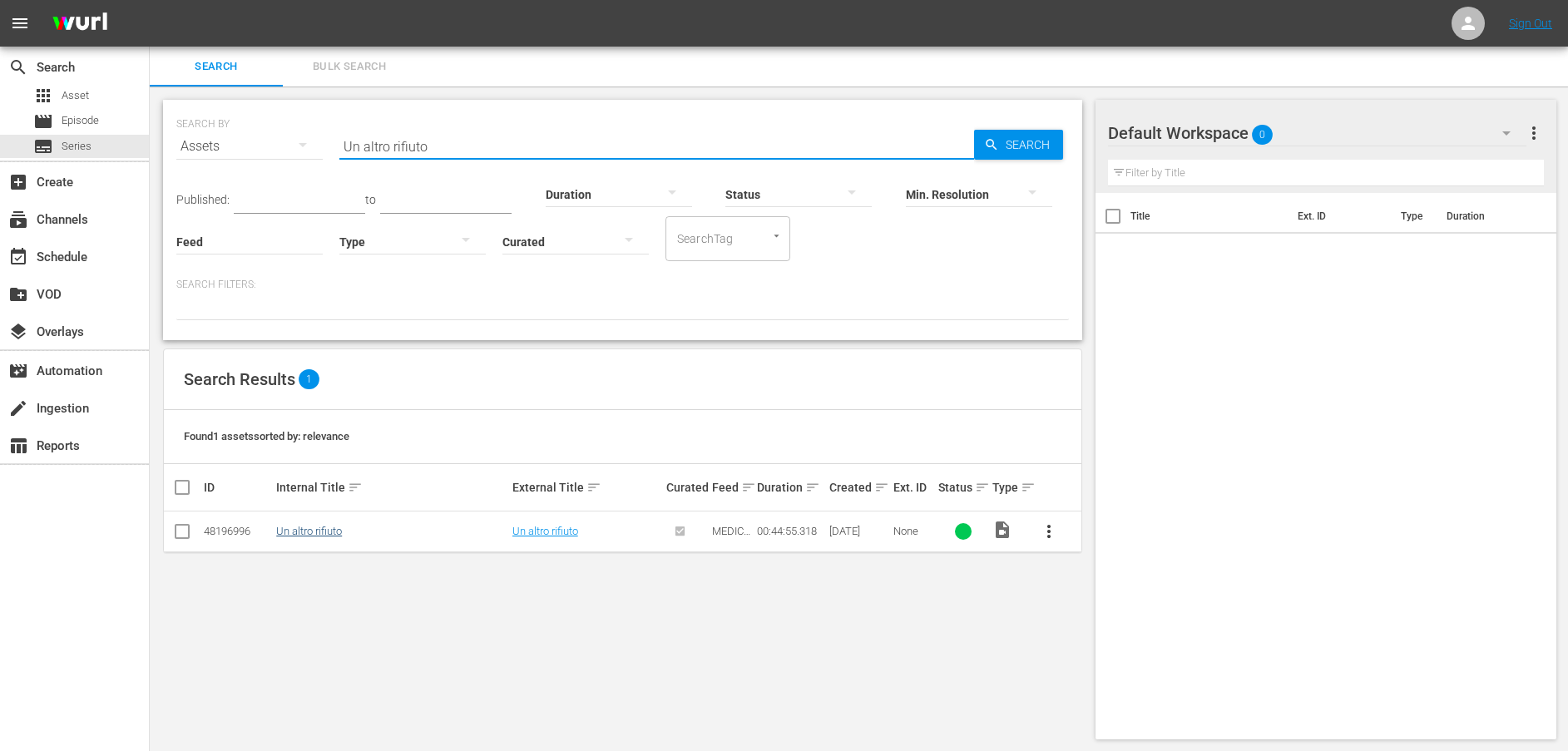
type input "Un altro rifiuto"
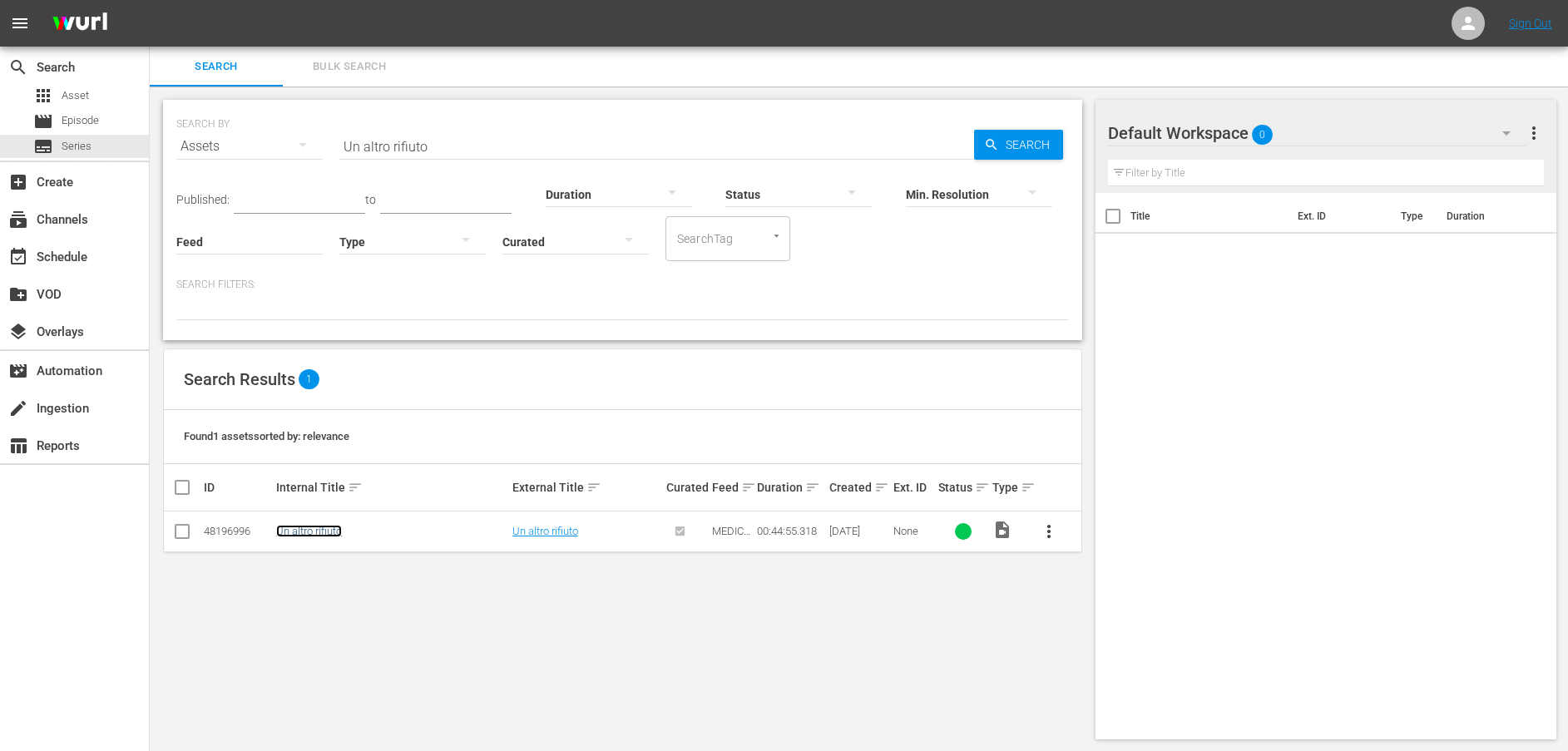
click at [325, 536] on link "Un altro rifiuto" at bounding box center [309, 531] width 66 height 13
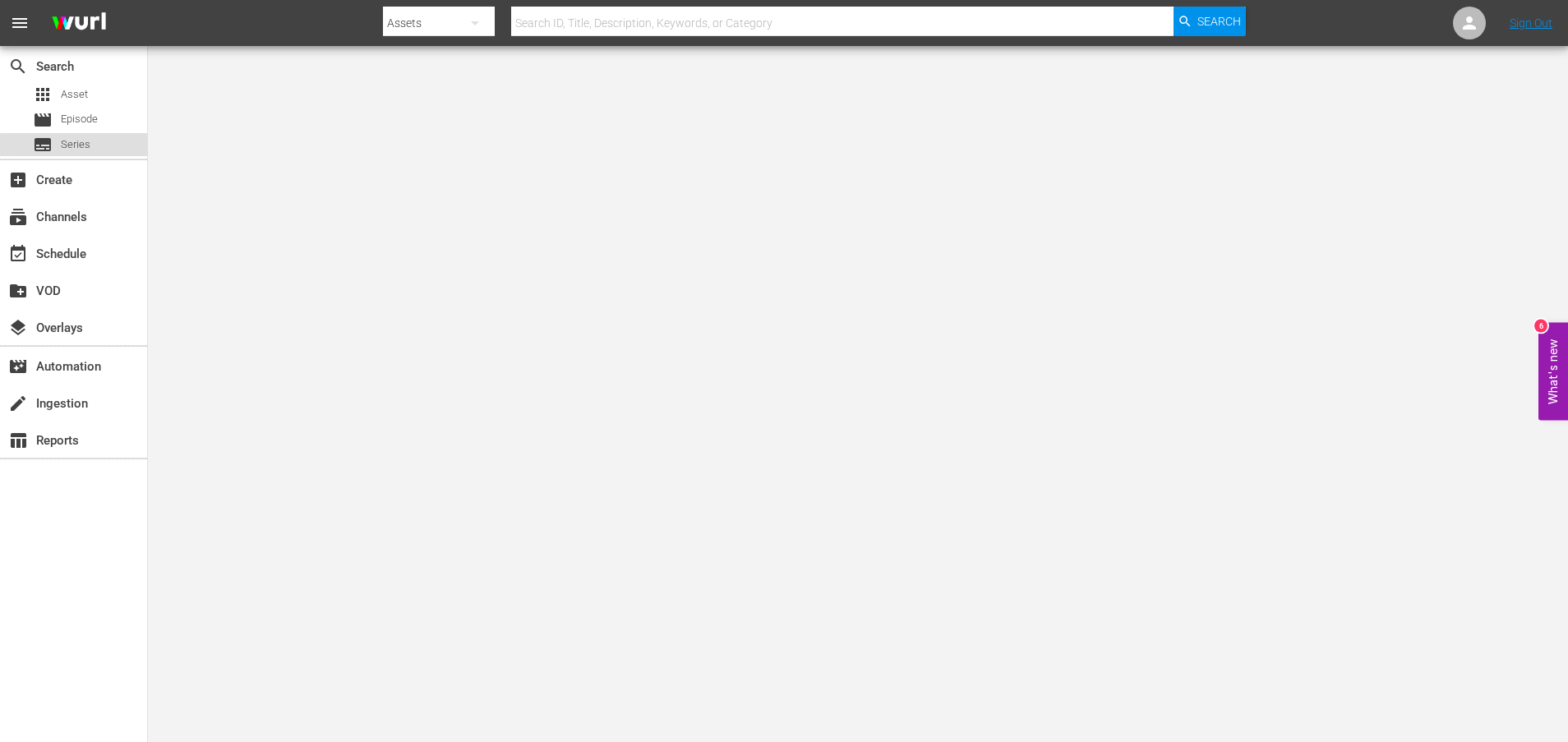
click at [87, 147] on span "Series" at bounding box center [75, 144] width 29 height 17
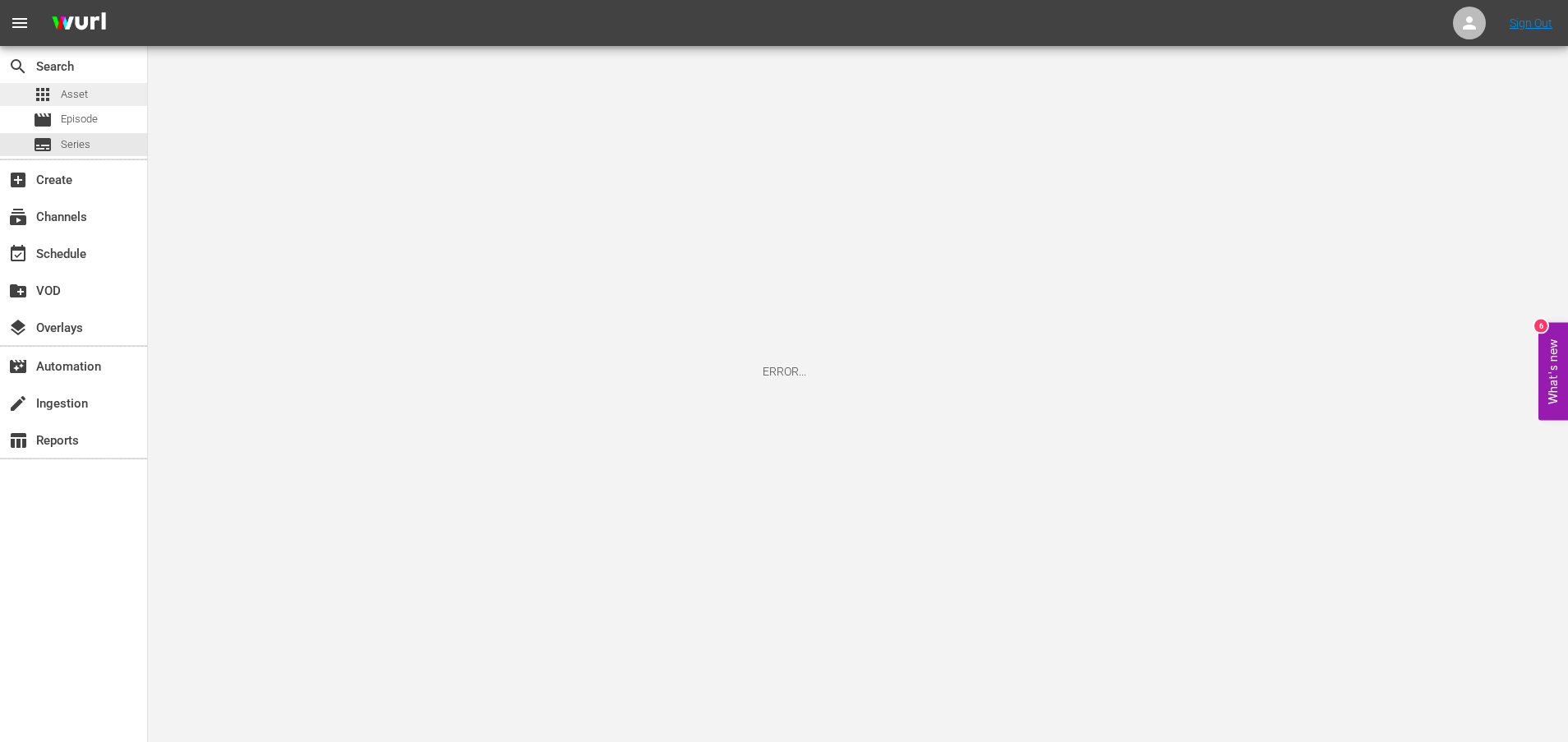
click at [79, 94] on span "Asset" at bounding box center [74, 94] width 27 height 17
click at [84, 143] on span "Series" at bounding box center [75, 144] width 29 height 17
click at [68, 252] on div "event_available Schedule" at bounding box center [46, 251] width 92 height 15
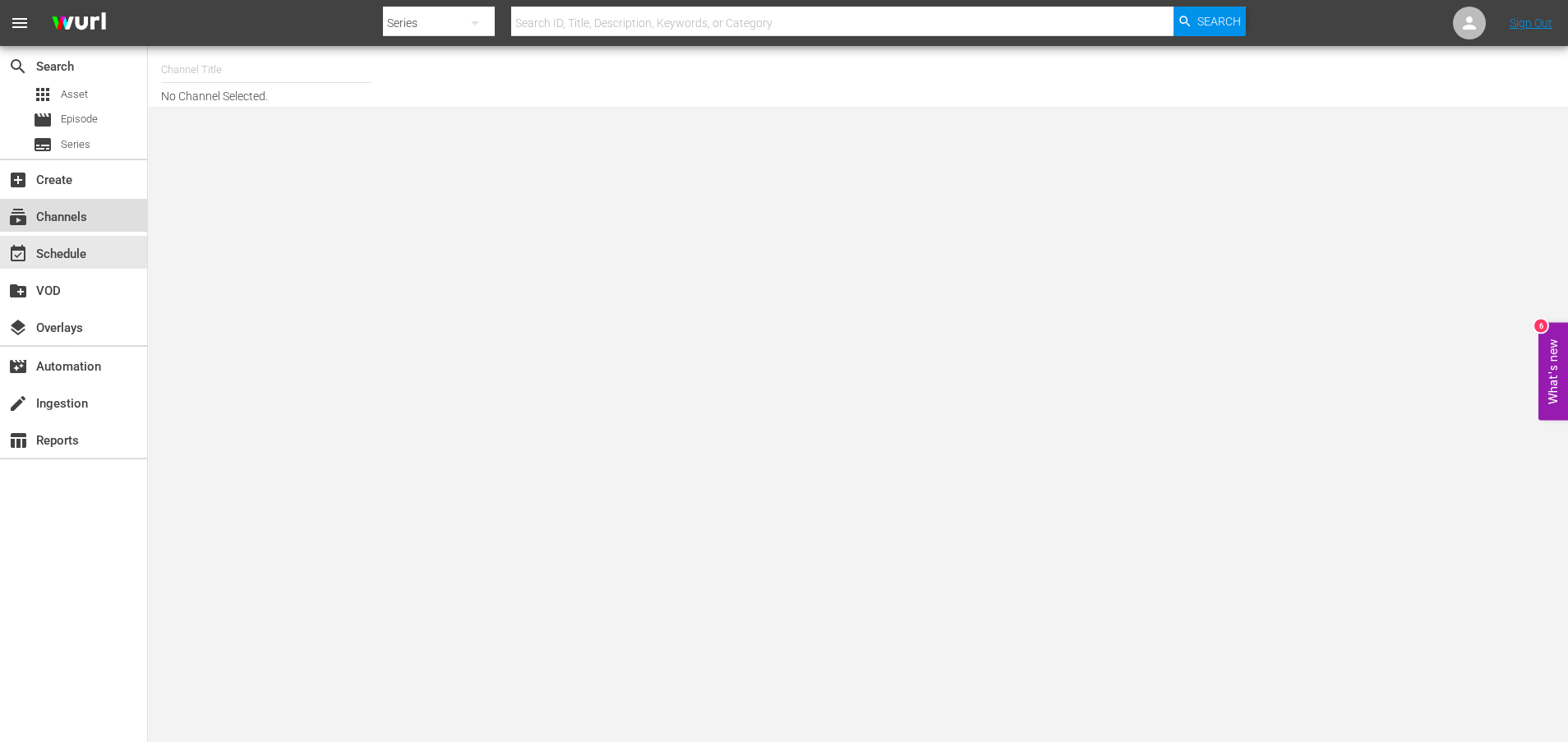
click at [71, 218] on div "subscriptions Channels" at bounding box center [46, 214] width 92 height 15
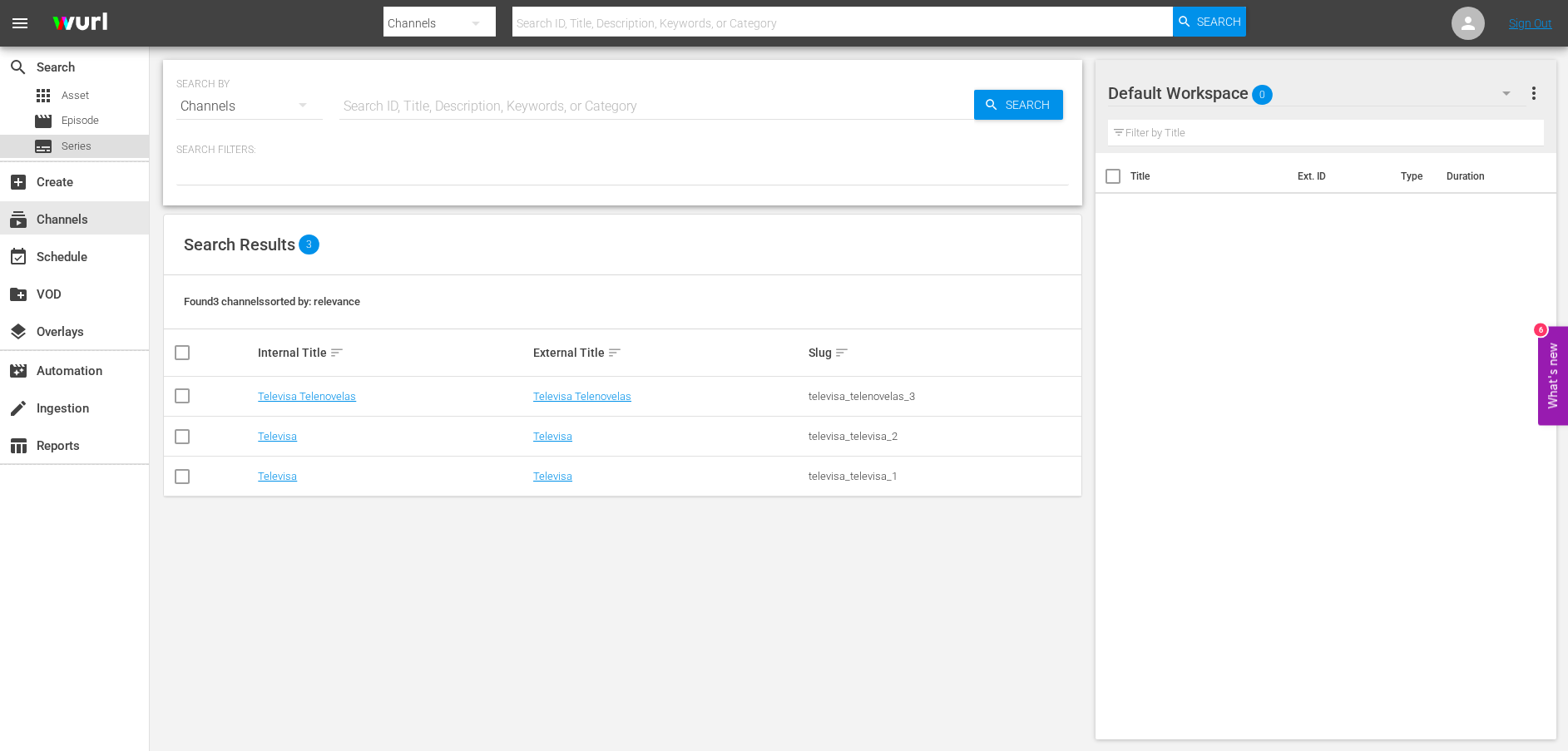
click at [83, 147] on span "Series" at bounding box center [76, 146] width 30 height 17
